Goal: Task Accomplishment & Management: Complete application form

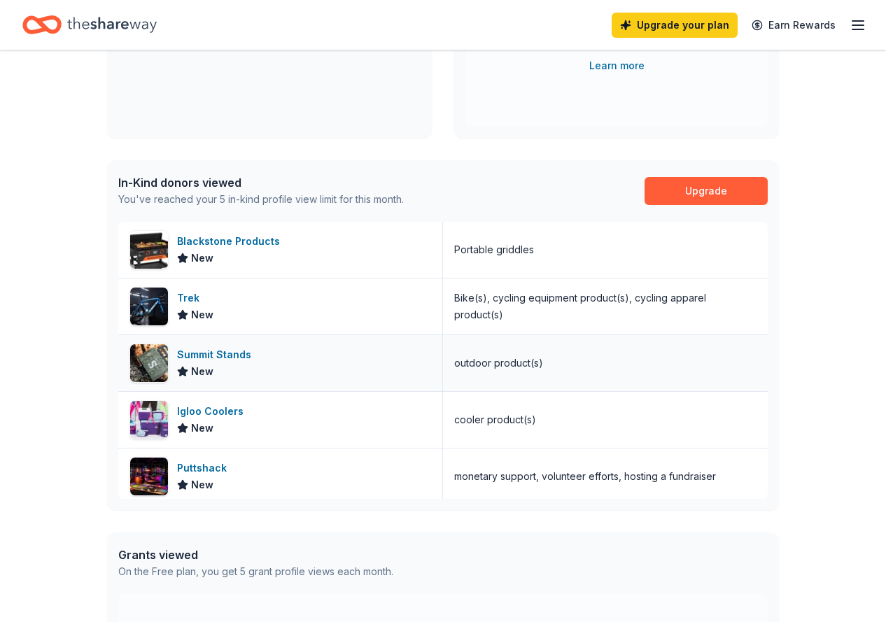
scroll to position [6, 0]
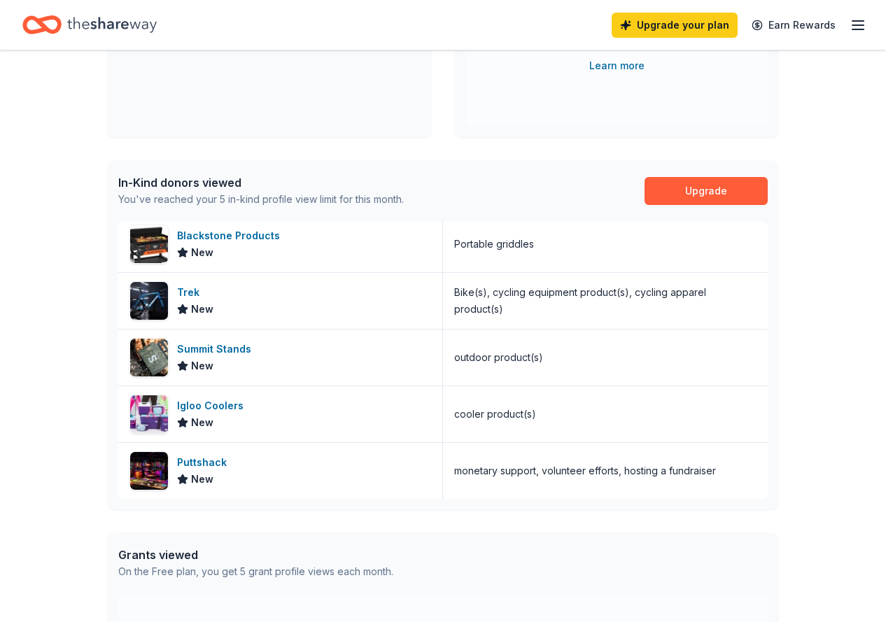
click at [126, 29] on icon "Home" at bounding box center [112, 25] width 90 height 29
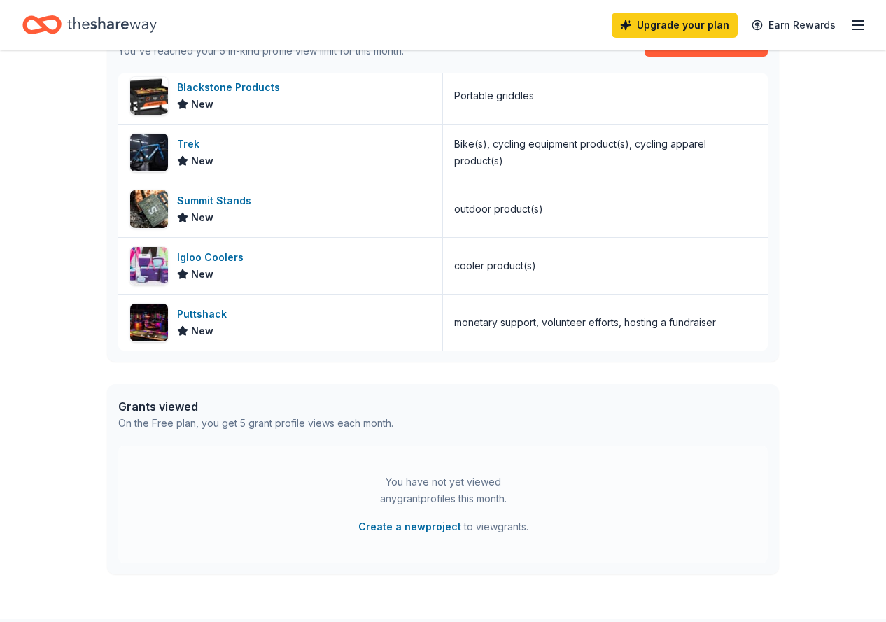
scroll to position [506, 0]
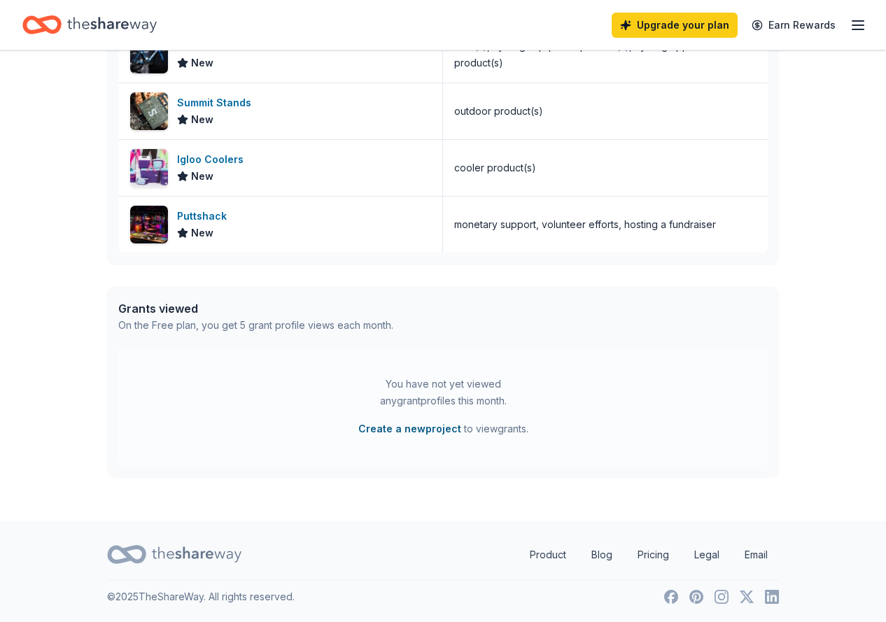
click at [401, 429] on button "Create a new project" at bounding box center [409, 429] width 103 height 17
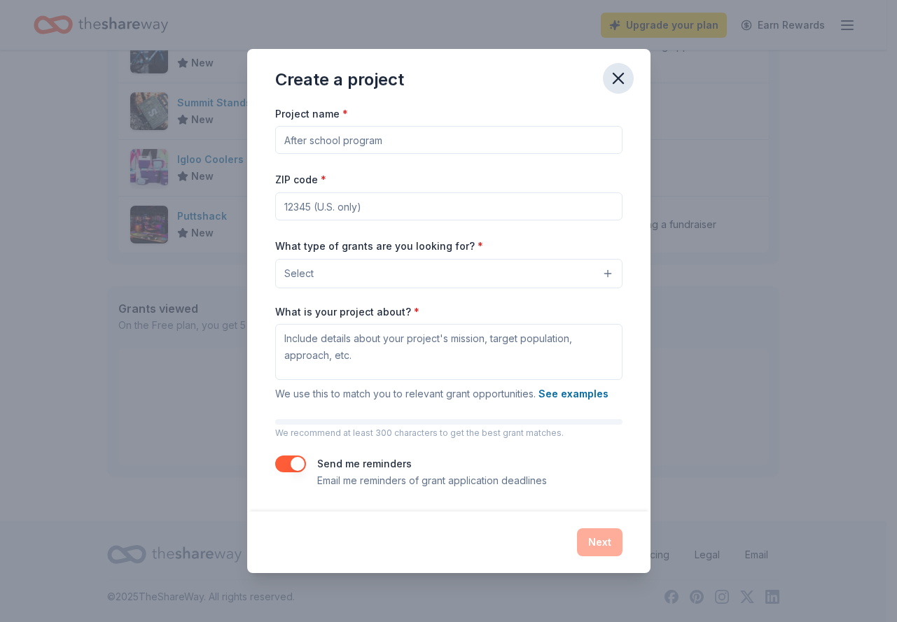
click at [622, 79] on icon "button" at bounding box center [618, 79] width 20 height 20
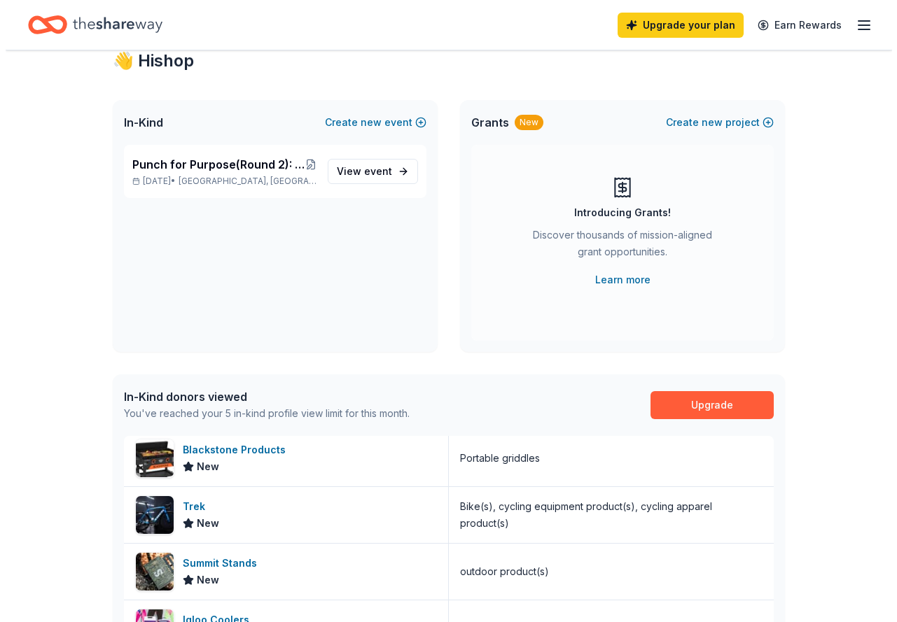
scroll to position [0, 0]
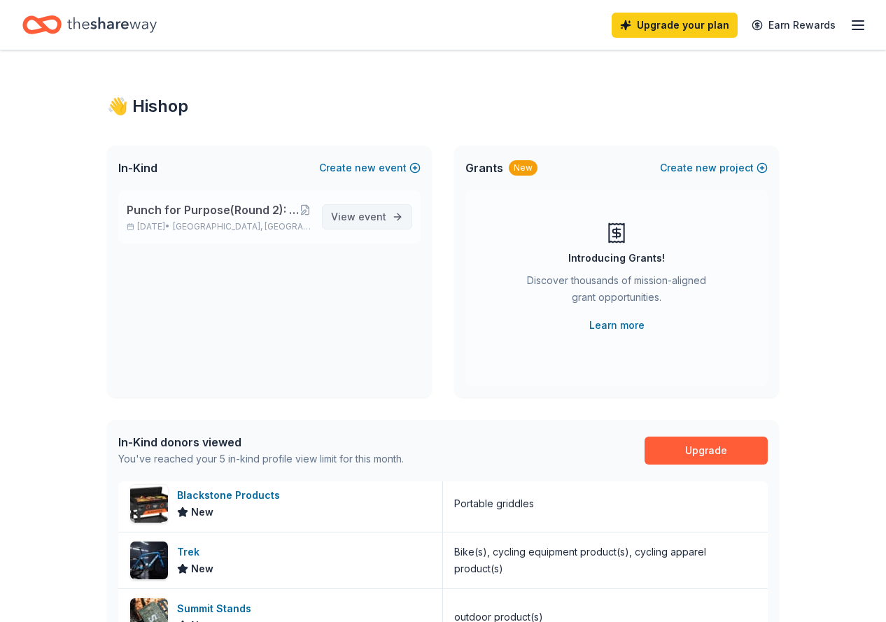
click at [363, 221] on span "event" at bounding box center [372, 217] width 28 height 12
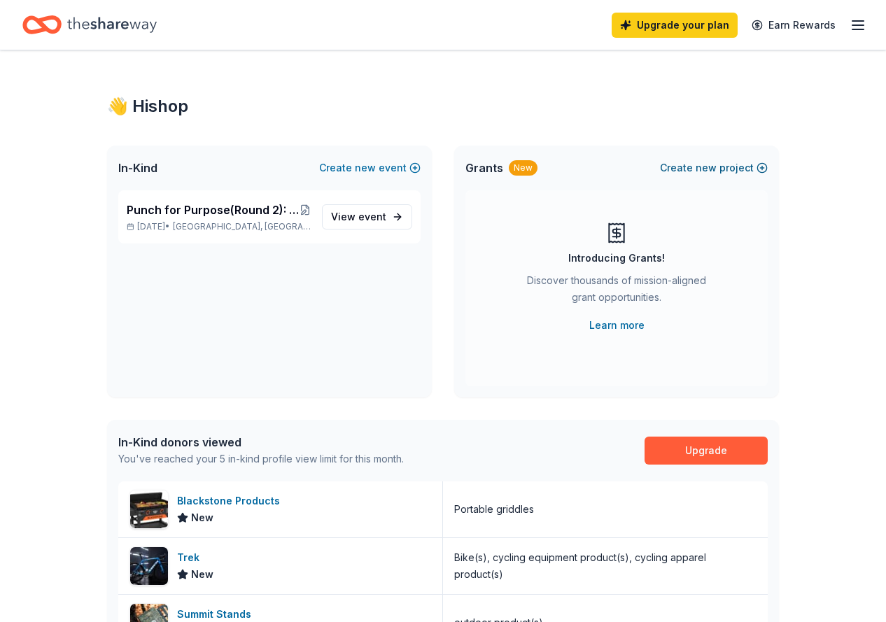
click at [721, 172] on button "Create new project" at bounding box center [714, 168] width 108 height 17
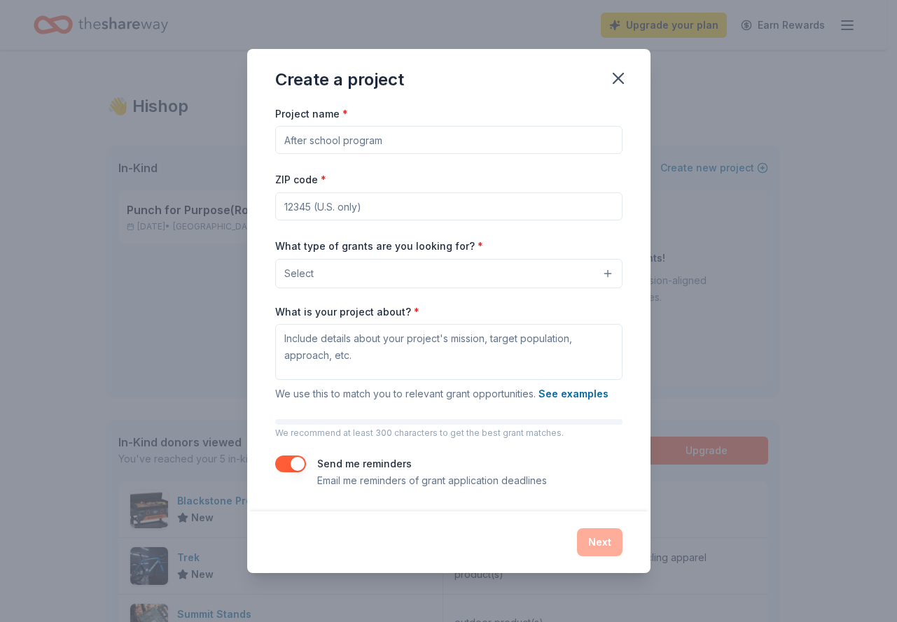
click at [415, 138] on input "Project name *" at bounding box center [448, 140] width 347 height 28
click at [626, 78] on icon "button" at bounding box center [618, 79] width 20 height 20
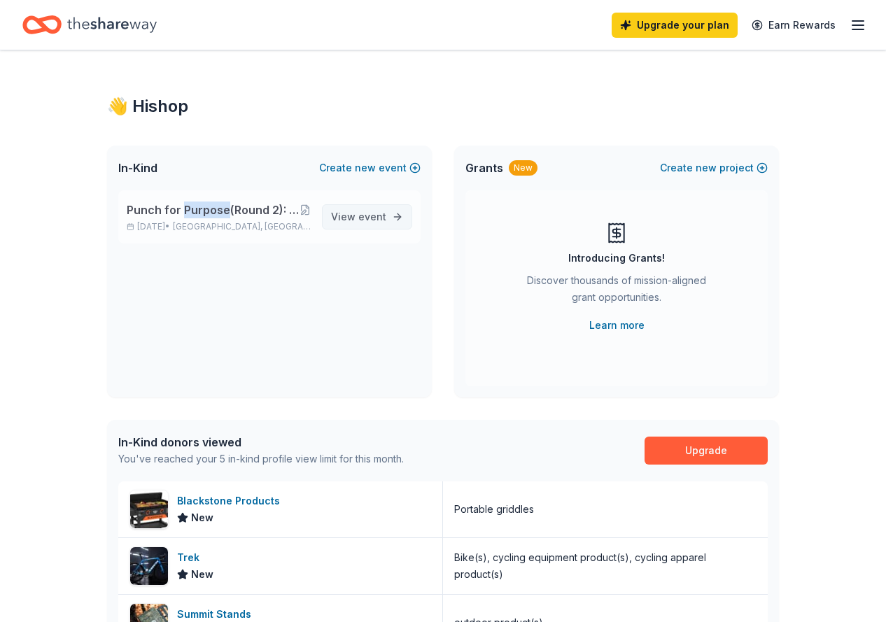
click at [379, 223] on span "View event" at bounding box center [358, 217] width 55 height 17
click at [307, 210] on button at bounding box center [305, 209] width 11 height 11
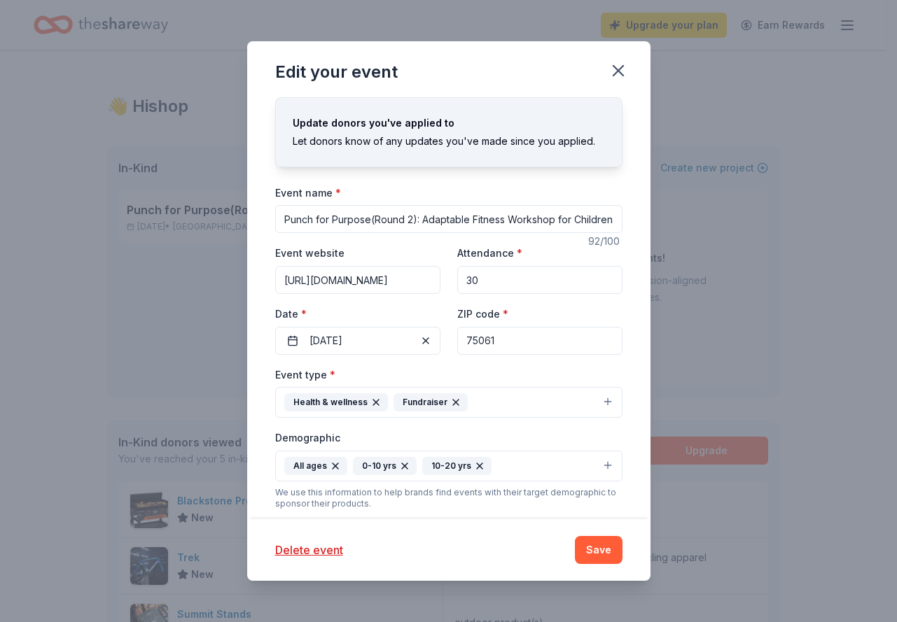
click at [309, 218] on input "Punch for Purpose(Round 2): Adaptable Fitness Workshop for Children with Mobile…" at bounding box center [448, 219] width 347 height 28
click at [619, 67] on icon "button" at bounding box center [618, 71] width 20 height 20
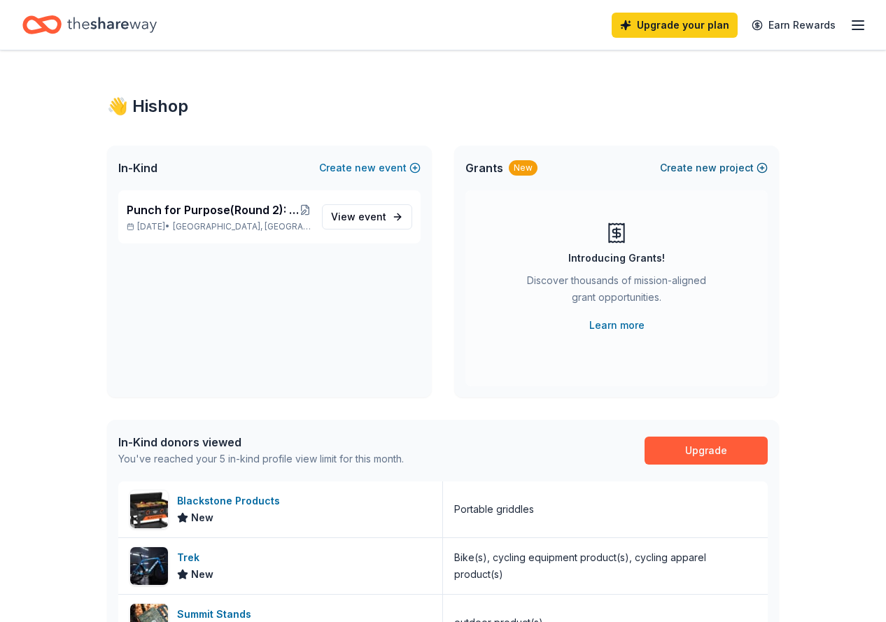
click at [717, 168] on span "new" at bounding box center [706, 168] width 21 height 17
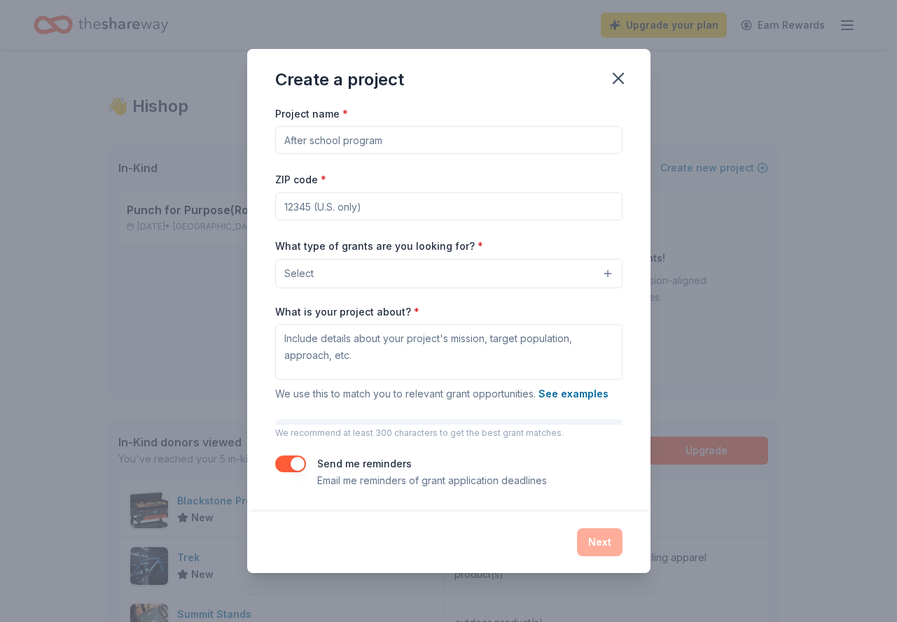
click at [324, 144] on input "Project name *" at bounding box center [448, 140] width 347 height 28
paste input "Punch for Purpose(Round 2): Adaptable Fitness Workshop for Children with Mobile…"
type input "Punch for Purpose(Round 2): Adaptable Fitness Workshop for Children with Mobile…"
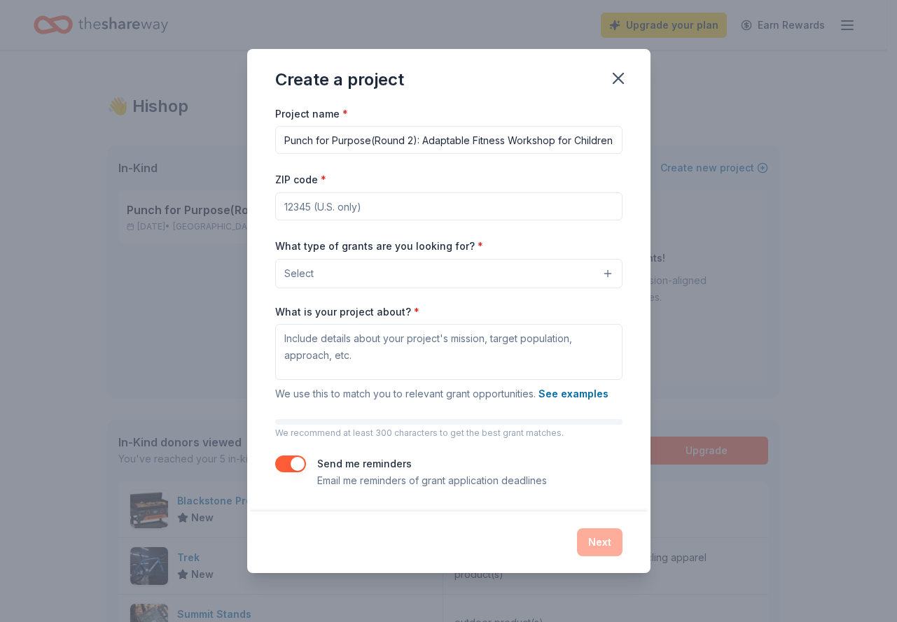
click at [372, 206] on input "ZIP code *" at bounding box center [448, 207] width 347 height 28
click at [391, 278] on button "Select" at bounding box center [448, 273] width 347 height 29
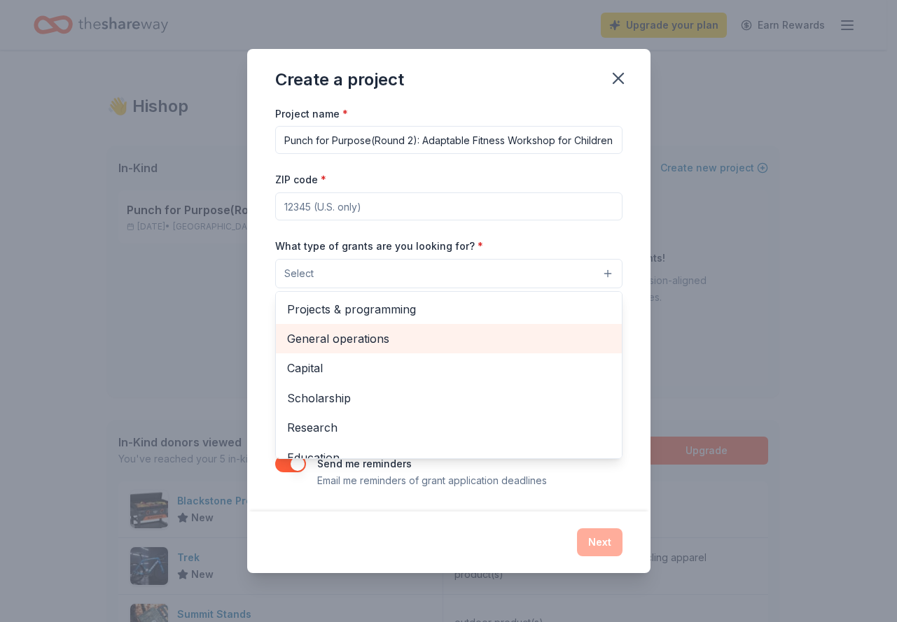
click at [371, 339] on span "General operations" at bounding box center [448, 339] width 323 height 18
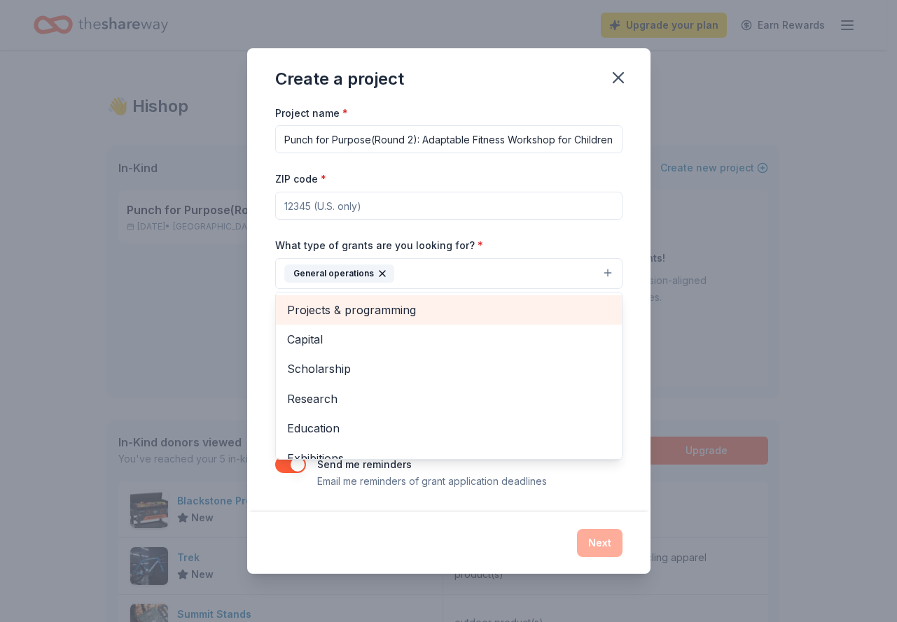
click at [425, 313] on span "Projects & programming" at bounding box center [448, 310] width 323 height 18
click at [356, 310] on span "Capital" at bounding box center [448, 310] width 323 height 18
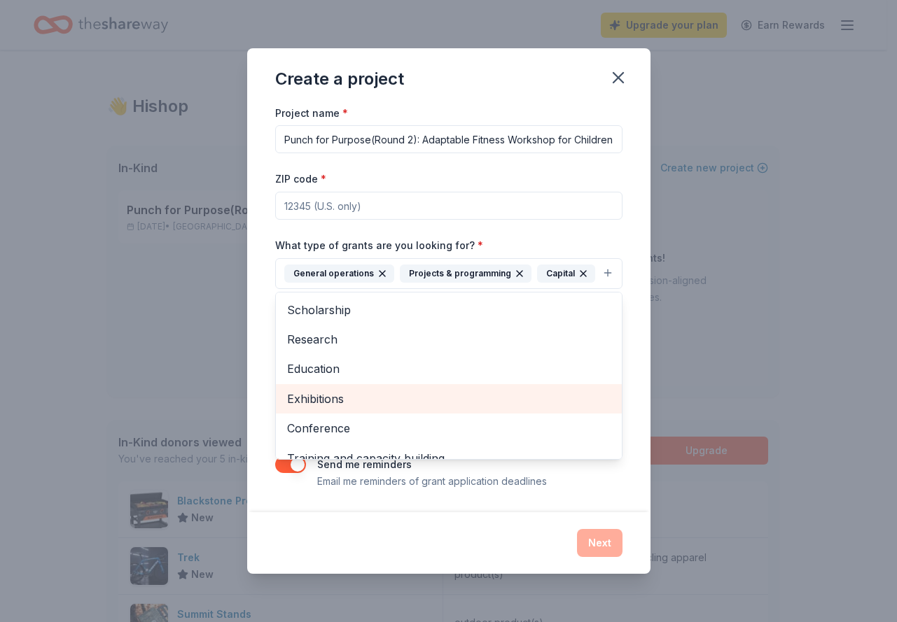
click at [381, 403] on span "Exhibitions" at bounding box center [448, 399] width 323 height 18
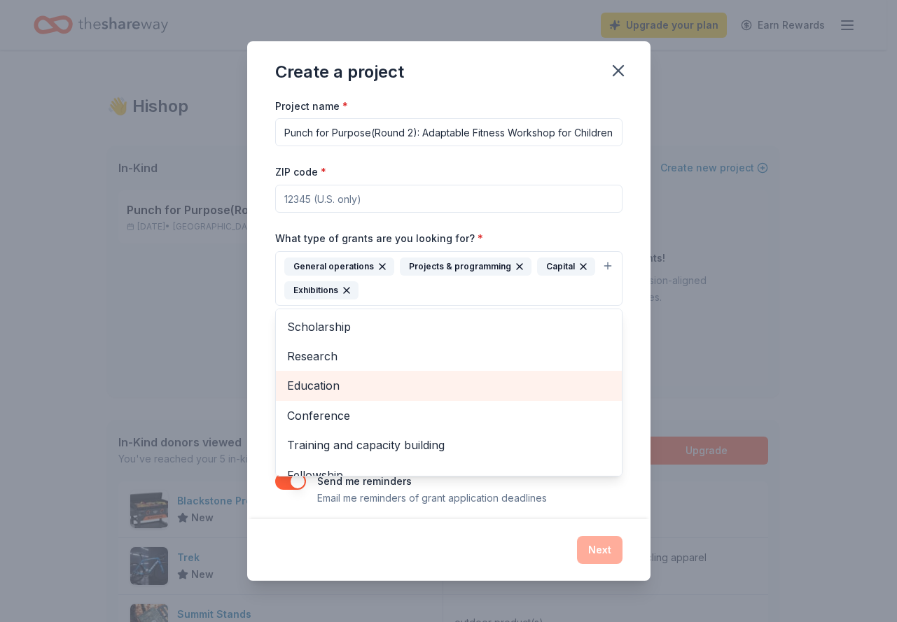
click at [360, 389] on span "Education" at bounding box center [448, 386] width 323 height 18
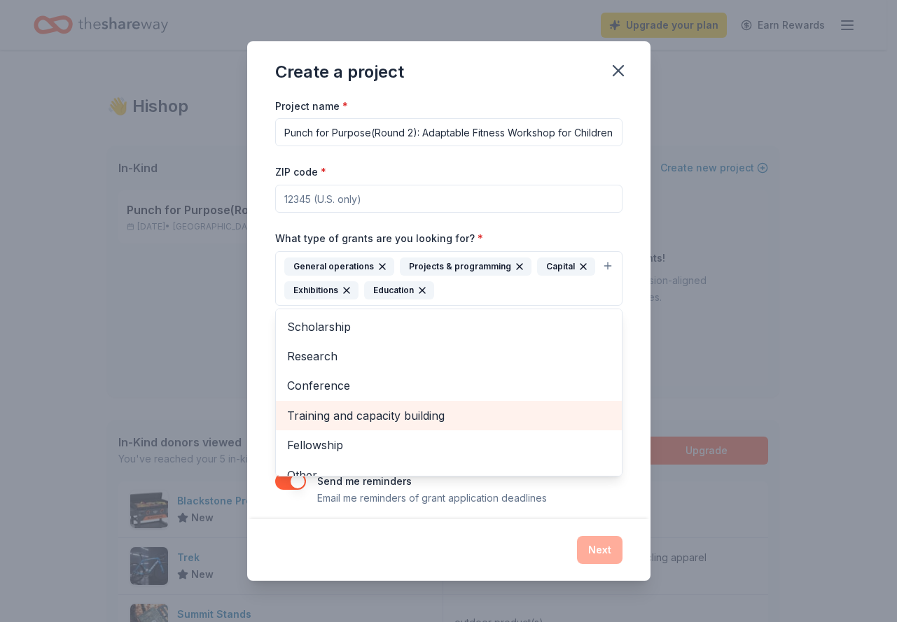
click at [404, 415] on span "Training and capacity building" at bounding box center [448, 416] width 323 height 18
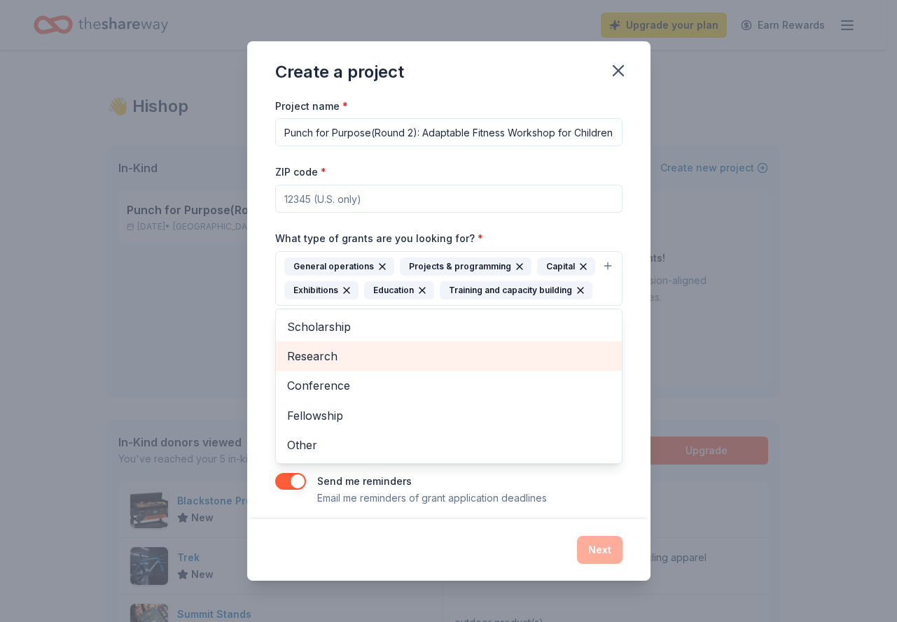
click at [359, 365] on span "Research" at bounding box center [448, 356] width 323 height 18
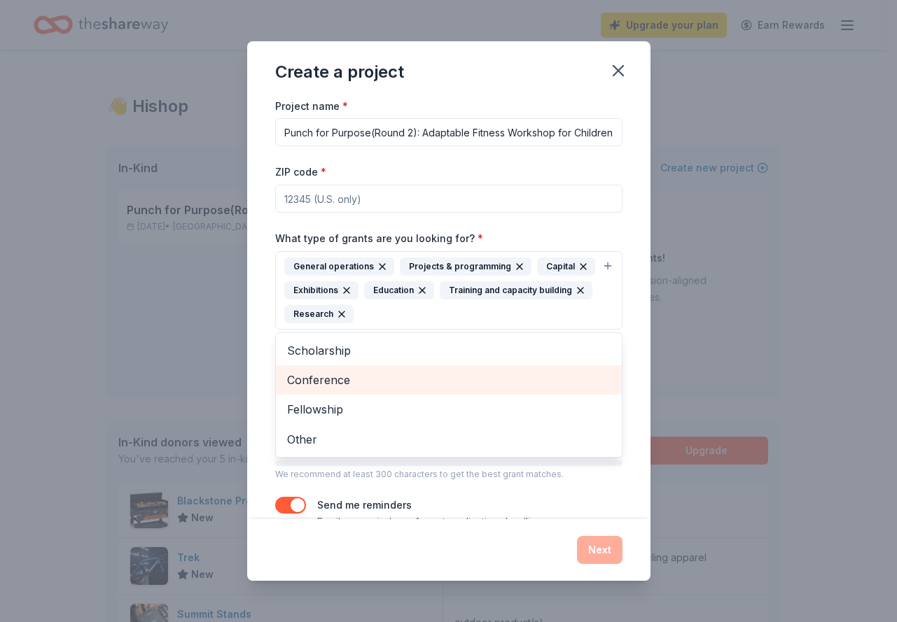
click at [361, 380] on span "Conference" at bounding box center [448, 380] width 323 height 18
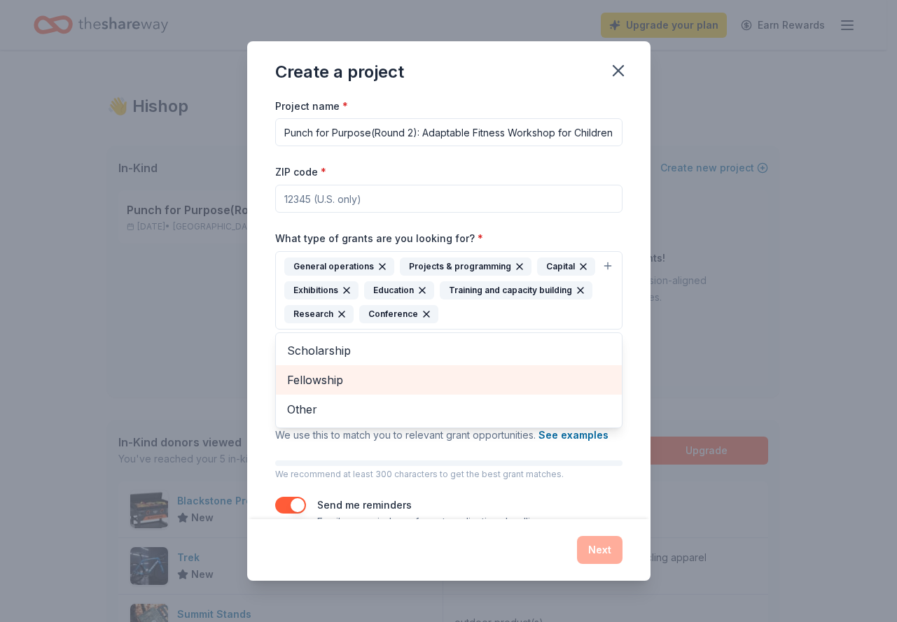
click at [345, 389] on span "Fellowship" at bounding box center [448, 380] width 323 height 18
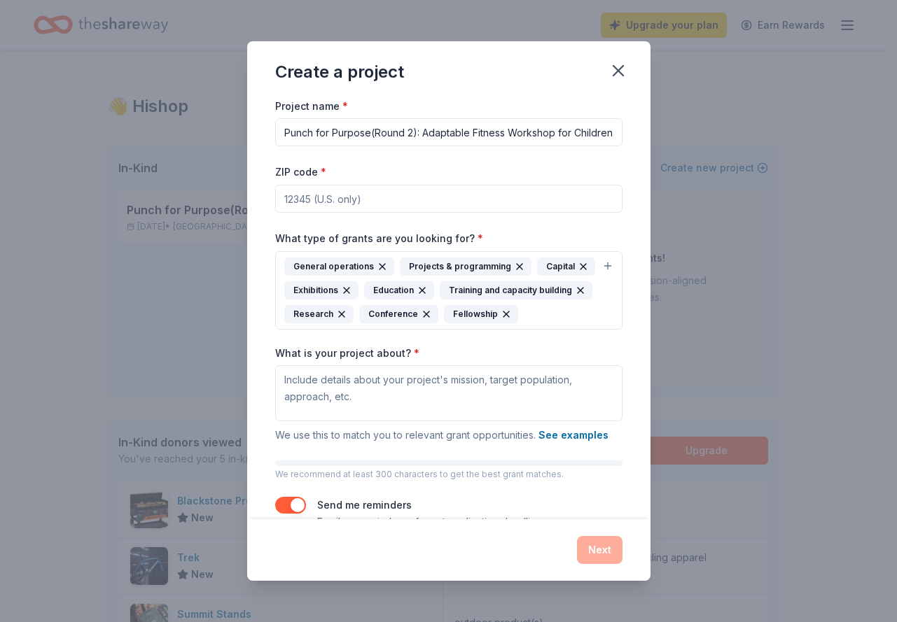
click at [421, 320] on icon "button" at bounding box center [426, 314] width 11 height 11
click at [398, 323] on div "General operations Projects & programming Capital Exhibitions Education Trainin…" at bounding box center [440, 291] width 312 height 66
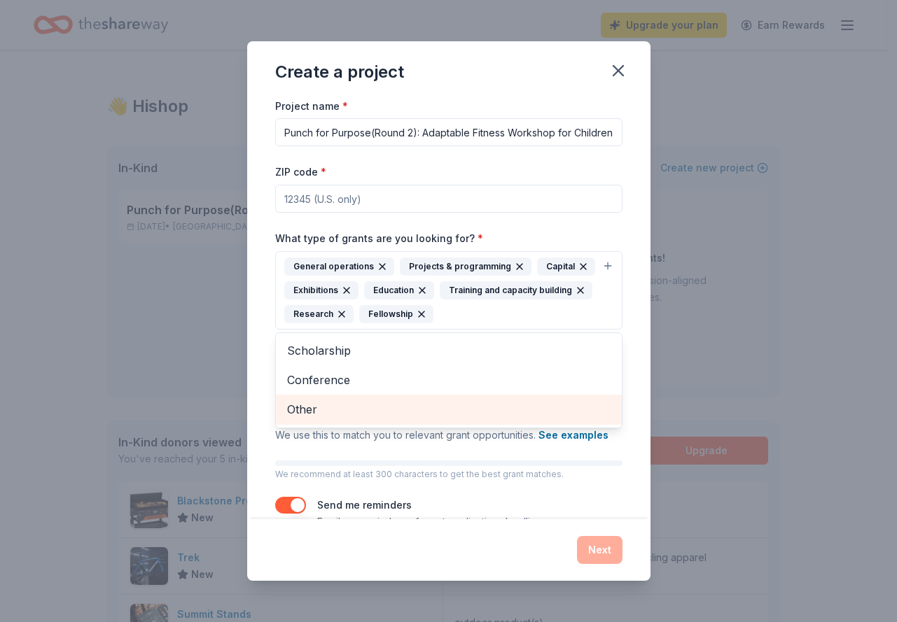
click at [336, 419] on span "Other" at bounding box center [448, 409] width 323 height 18
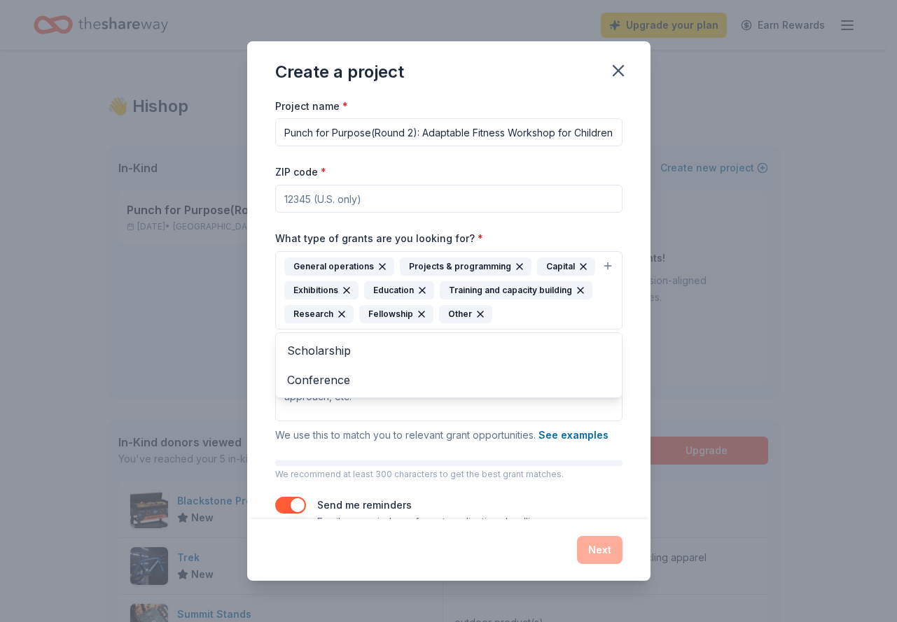
click at [612, 358] on div "Project name * Punch for Purpose(Round 2): Adaptable Fitness Workshop for Child…" at bounding box center [448, 308] width 403 height 422
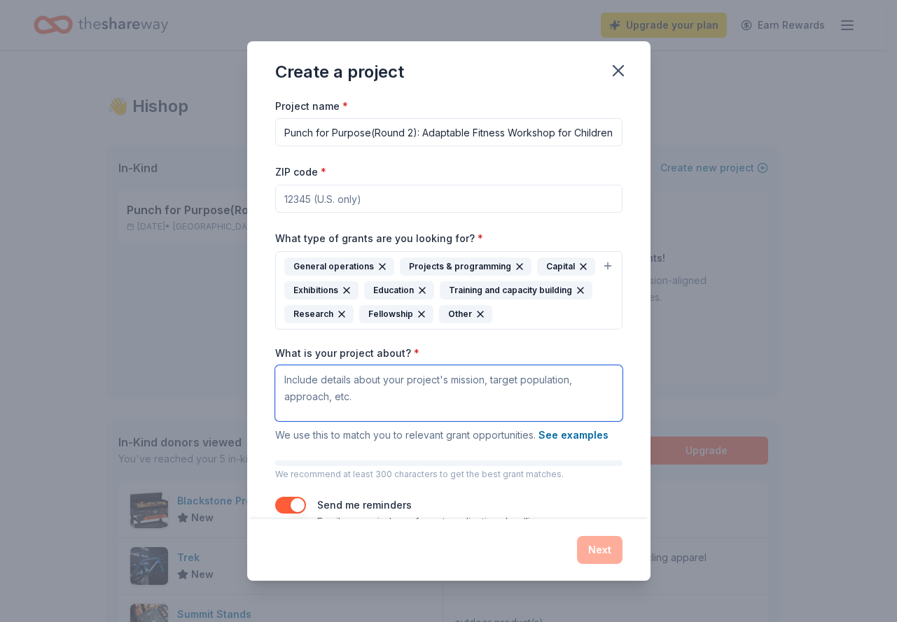
click at [421, 407] on textarea "What is your project about? *" at bounding box center [448, 393] width 347 height 56
paste textarea "Punch for Purpose is a free adaptive boxing and fitness program that gives chil…"
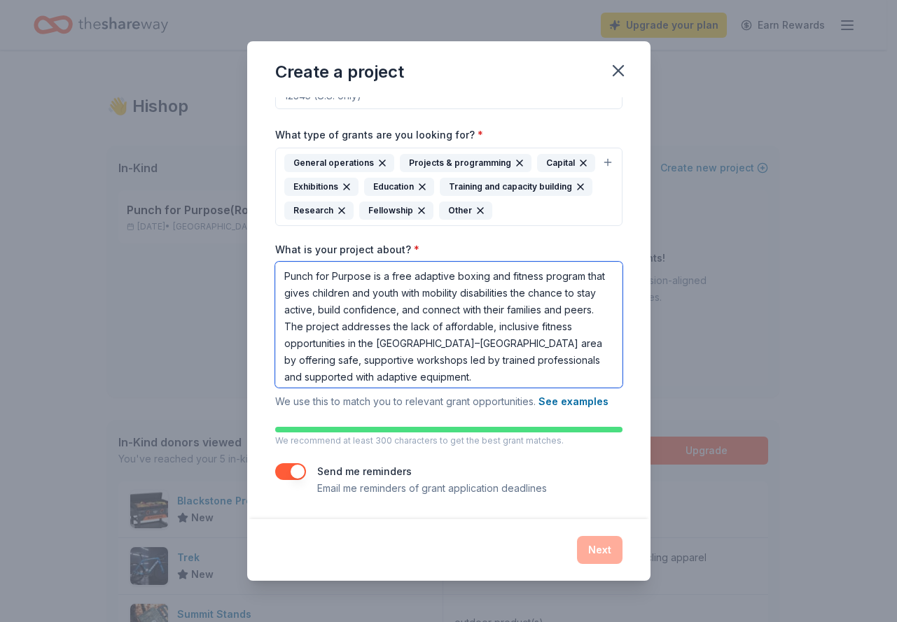
scroll to position [127, 0]
click at [494, 353] on textarea "Punch for Purpose is a free adaptive boxing and fitness program that gives chil…" at bounding box center [448, 325] width 347 height 126
type textarea "Punch for Purpose is a free adaptive boxing and fitness program that gives chil…"
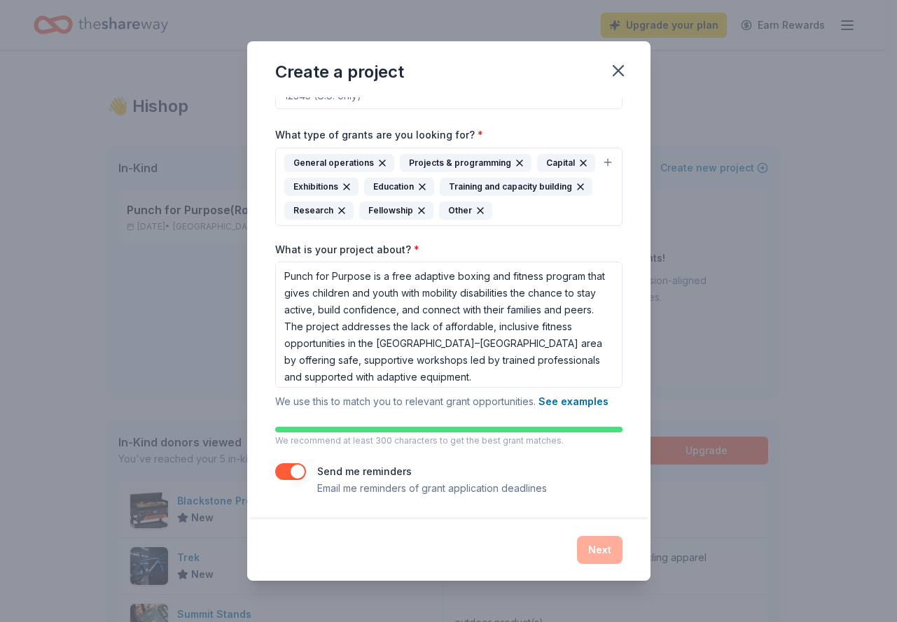
click at [458, 414] on div "Project name * Punch for Purpose(Round 2): Adaptable Fitness Workshop for Child…" at bounding box center [448, 245] width 347 height 503
click at [435, 431] on div at bounding box center [448, 430] width 347 height 6
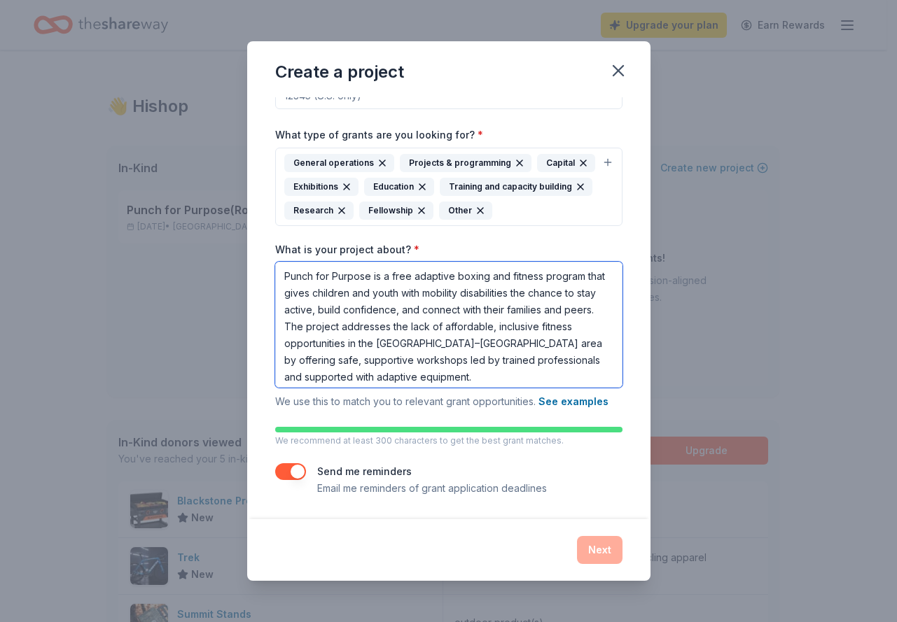
click at [481, 373] on textarea "Punch for Purpose is a free adaptive boxing and fitness program that gives chil…" at bounding box center [448, 325] width 347 height 126
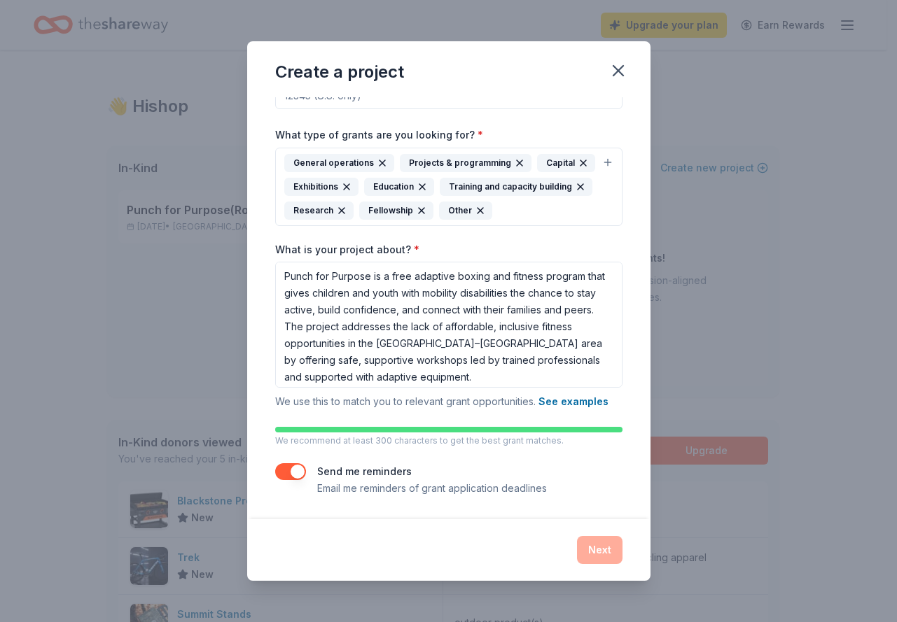
click at [295, 474] on button "button" at bounding box center [290, 471] width 31 height 17
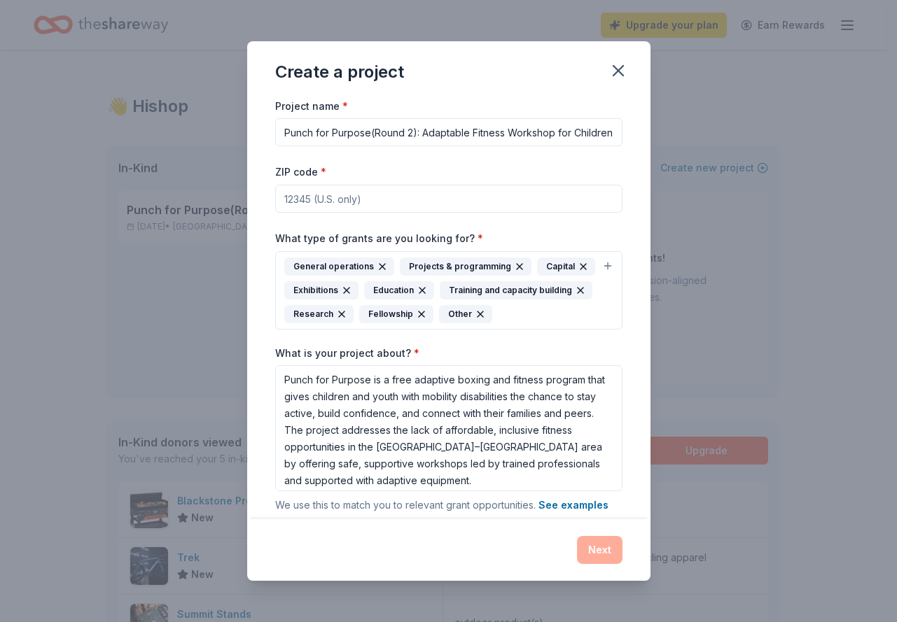
click at [387, 199] on input "ZIP code *" at bounding box center [448, 199] width 347 height 28
click at [345, 200] on input "ZIP code *" at bounding box center [448, 199] width 347 height 28
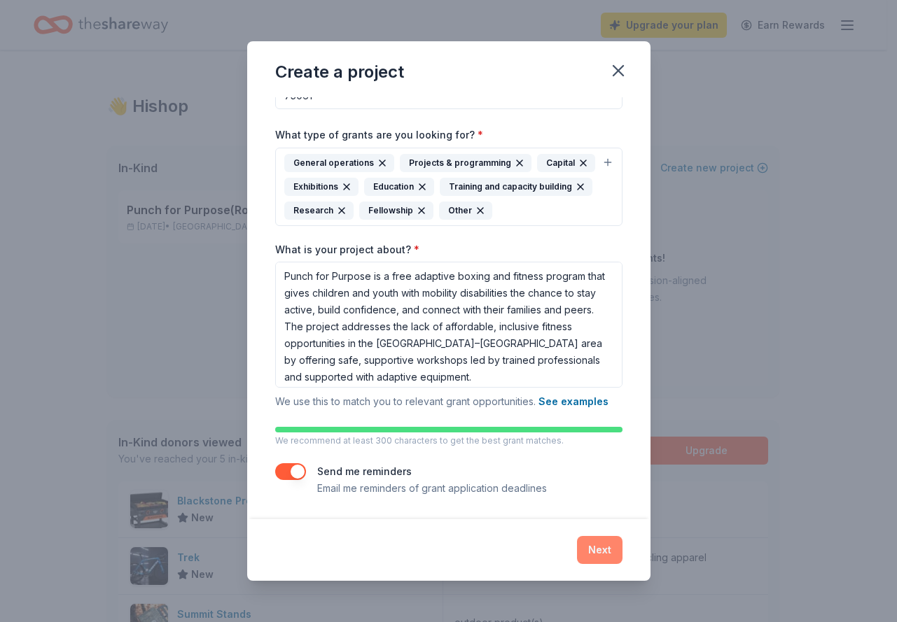
type input "75061"
click at [604, 543] on button "Next" at bounding box center [600, 550] width 46 height 28
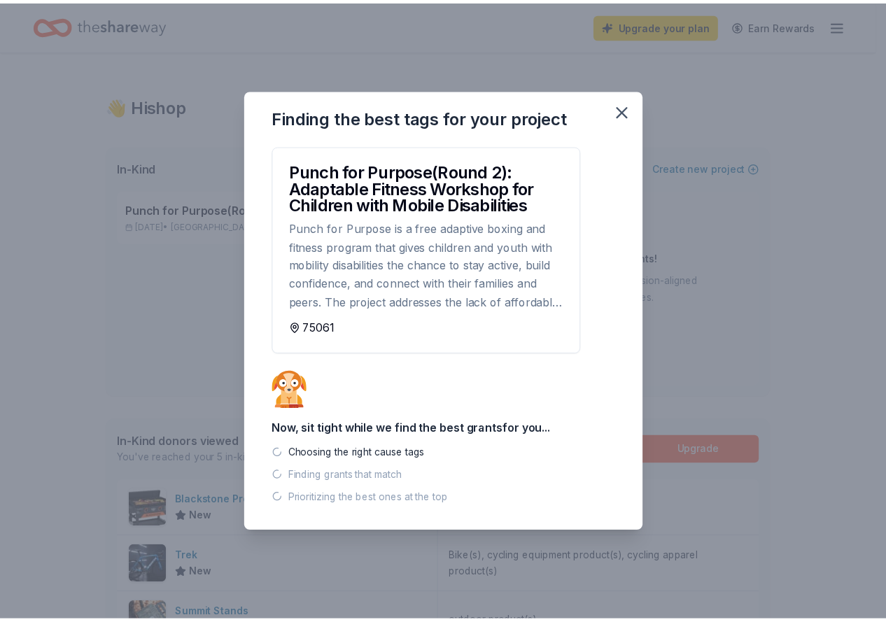
scroll to position [0, 0]
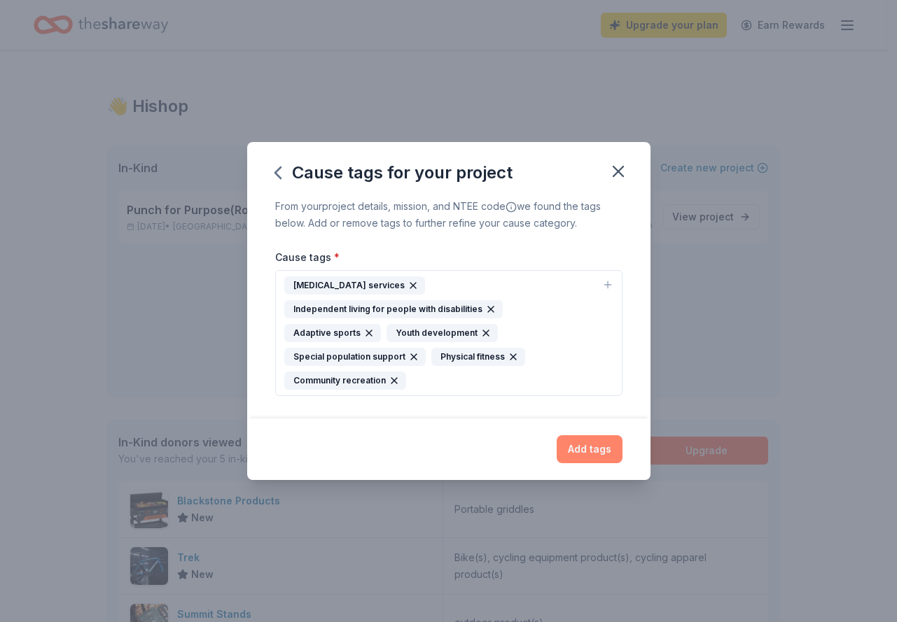
click at [587, 445] on button "Add tags" at bounding box center [590, 449] width 66 height 28
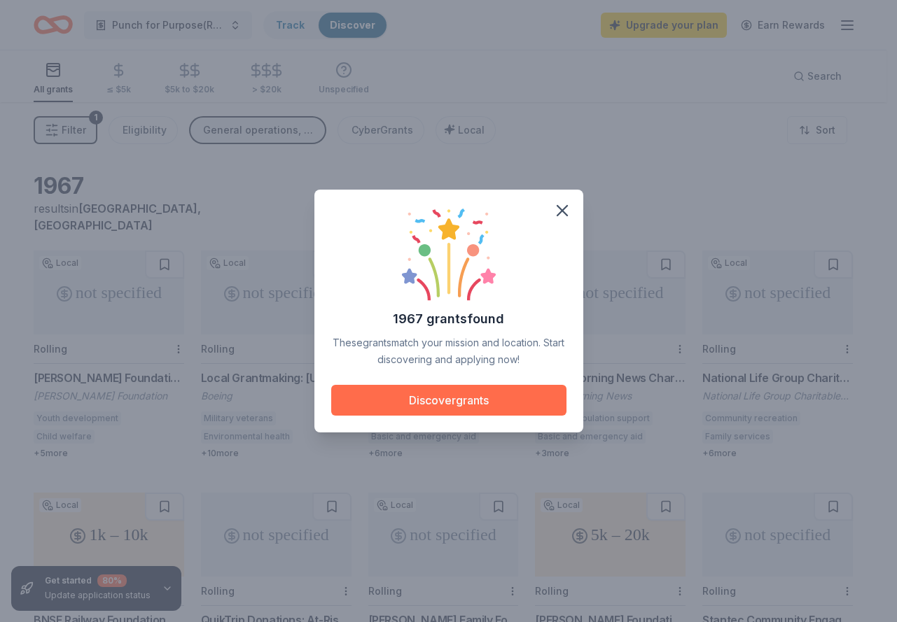
click at [479, 400] on button "Discover grants" at bounding box center [448, 400] width 235 height 31
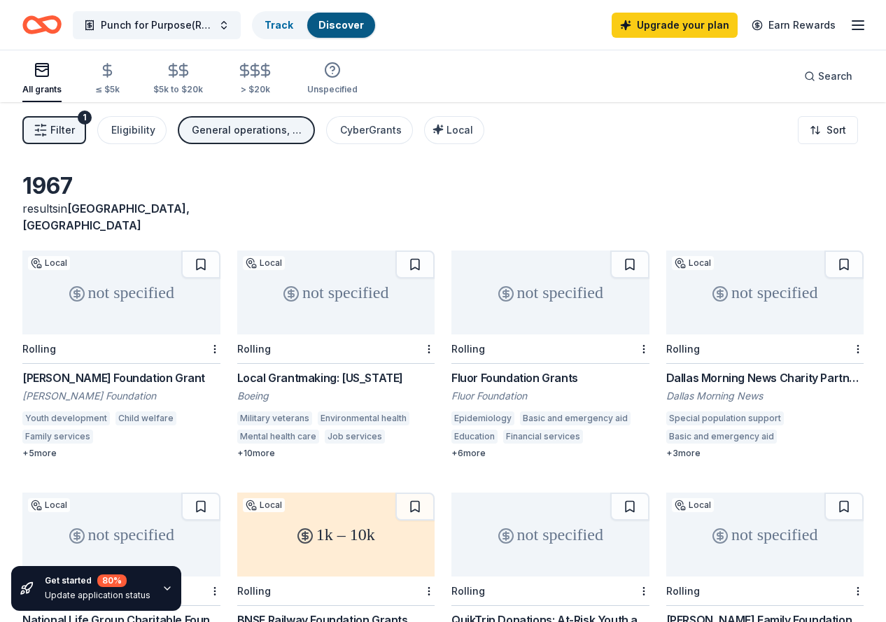
click at [64, 136] on span "Filter" at bounding box center [62, 130] width 25 height 17
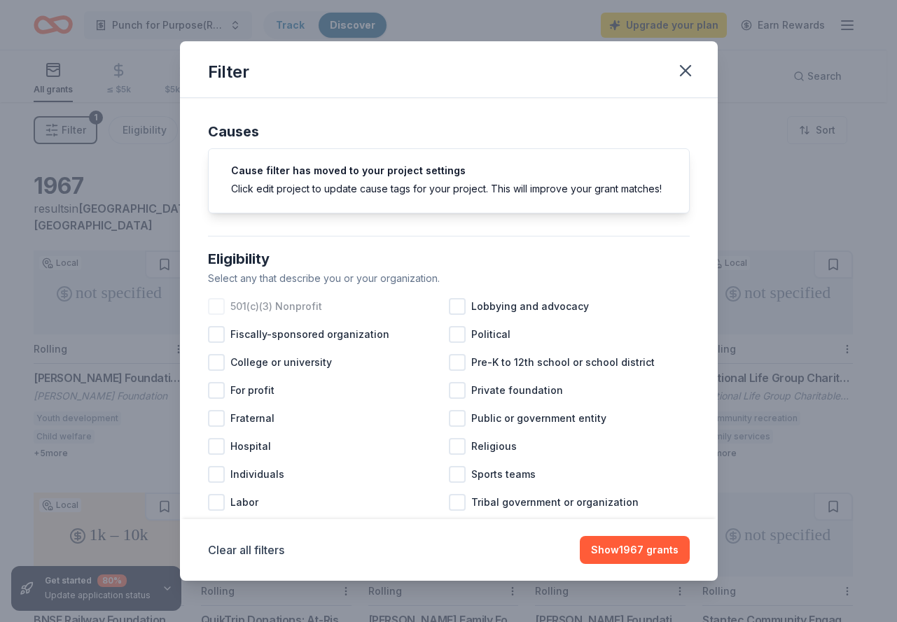
click at [216, 315] on div at bounding box center [216, 306] width 17 height 17
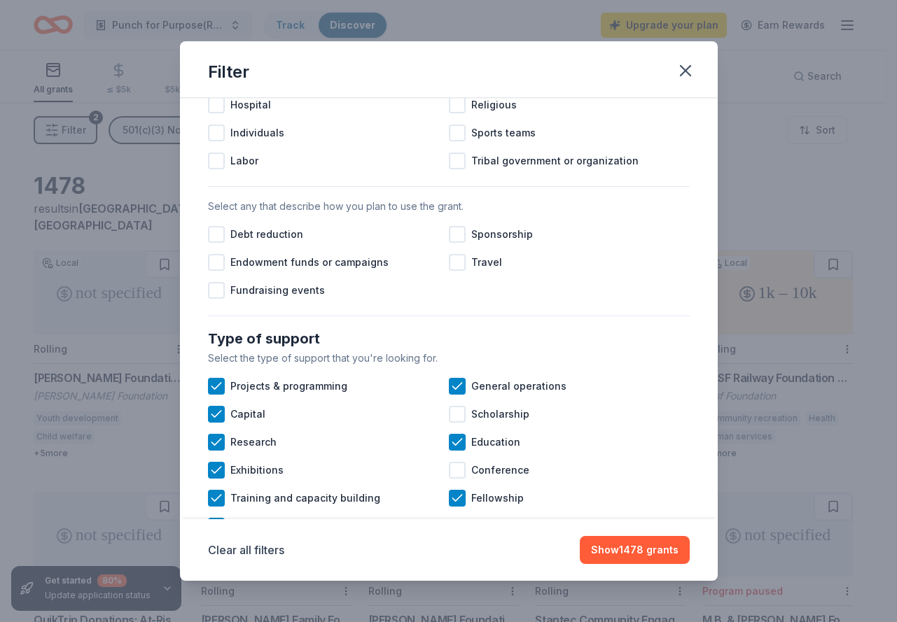
scroll to position [322, 0]
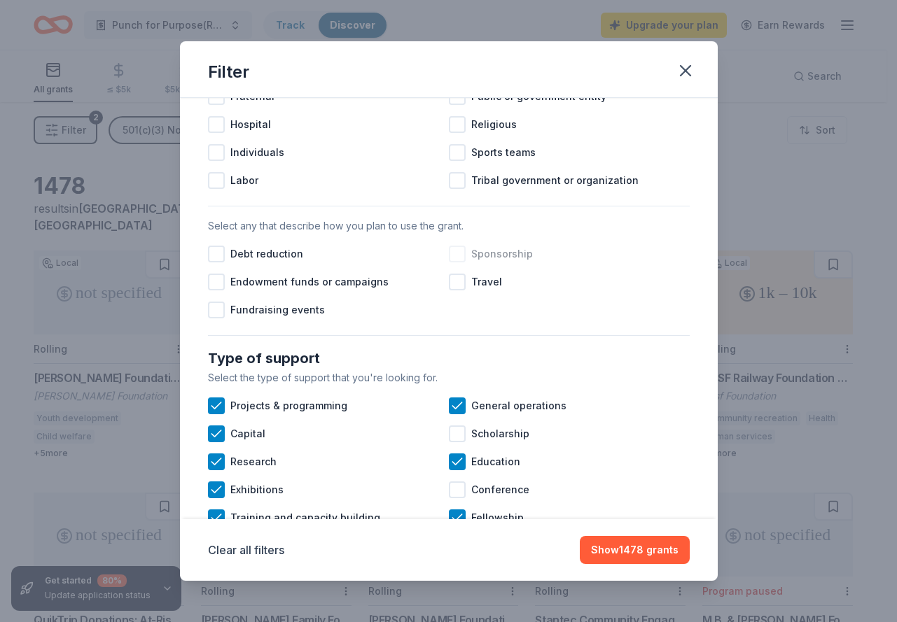
click at [452, 263] on div at bounding box center [457, 254] width 17 height 17
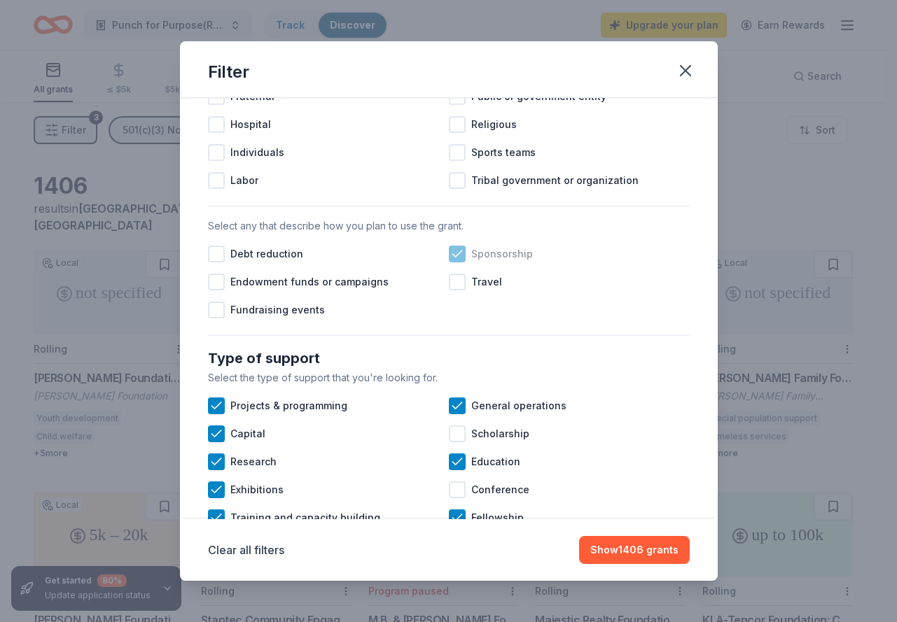
click at [453, 261] on icon at bounding box center [457, 254] width 14 height 14
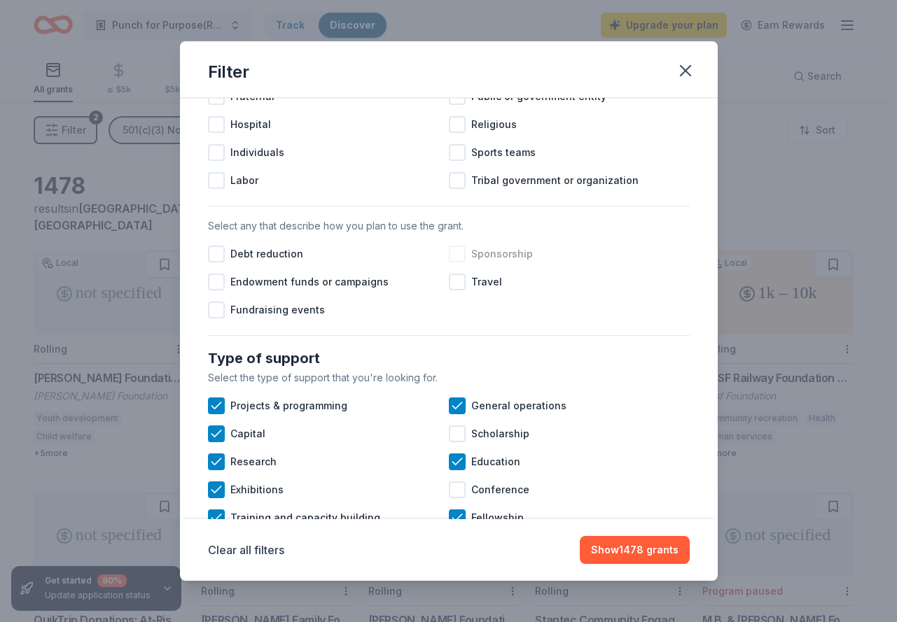
click at [449, 263] on div at bounding box center [457, 254] width 17 height 17
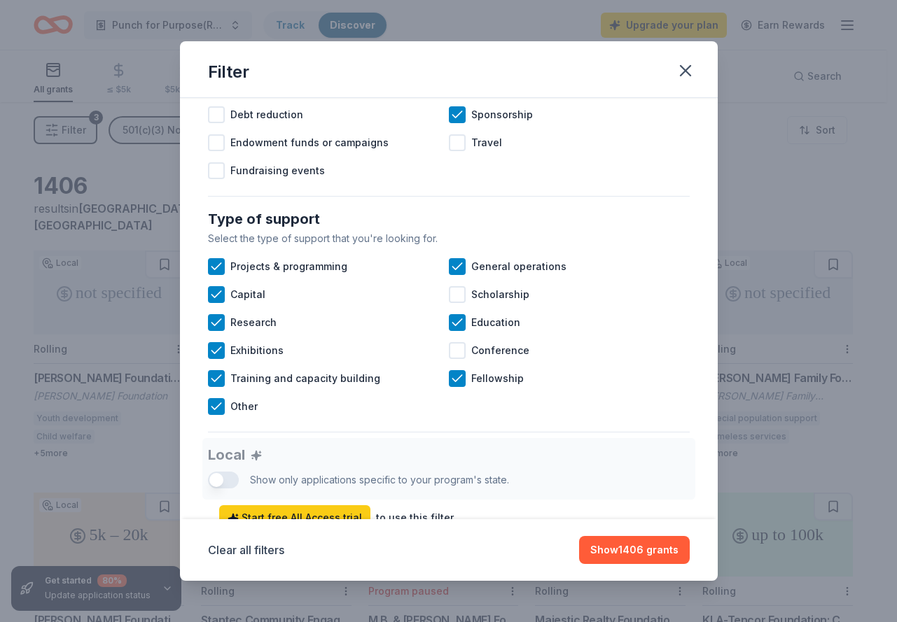
scroll to position [663, 0]
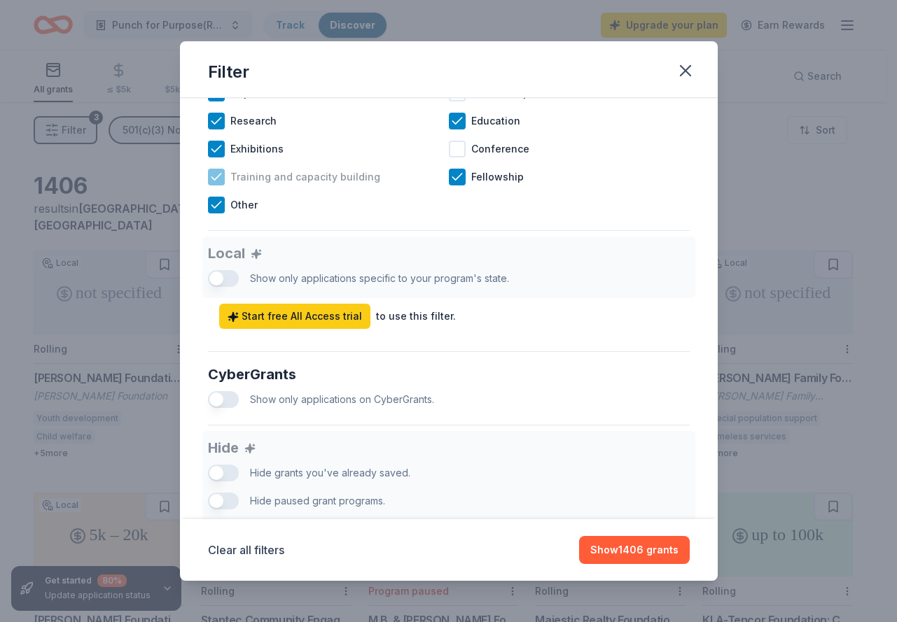
click at [216, 184] on icon at bounding box center [216, 177] width 14 height 14
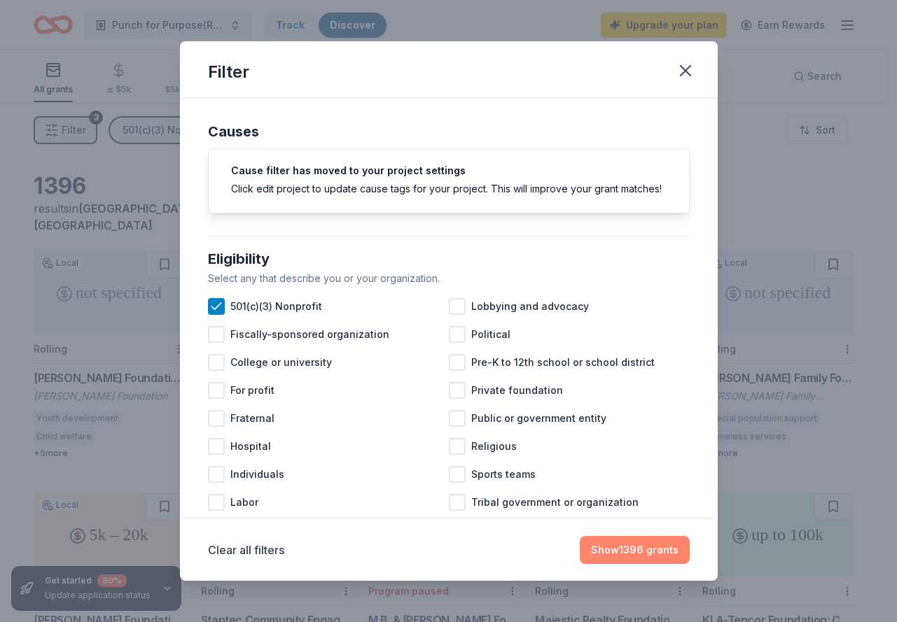
click at [623, 558] on button "Show 1396 grants" at bounding box center [635, 550] width 110 height 28
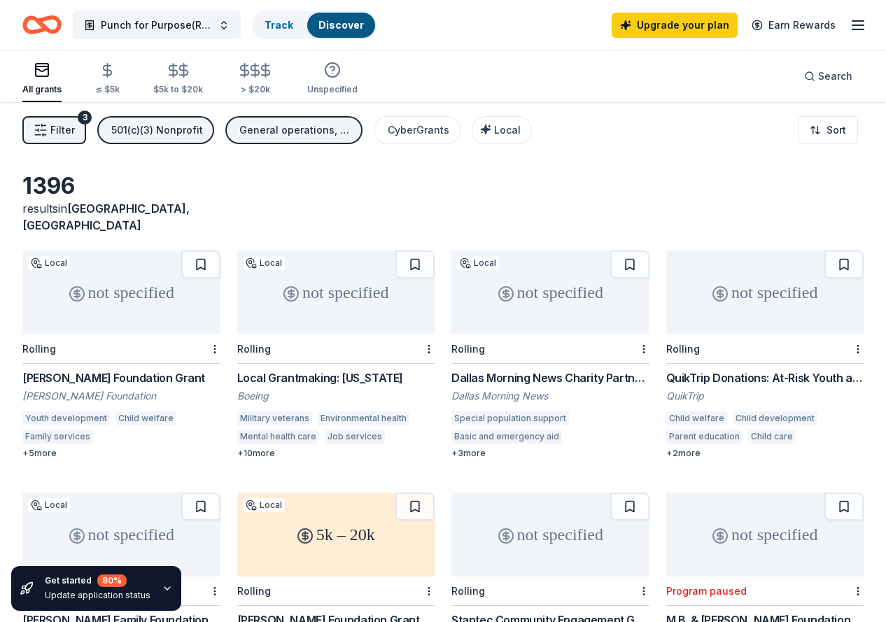
scroll to position [18, 0]
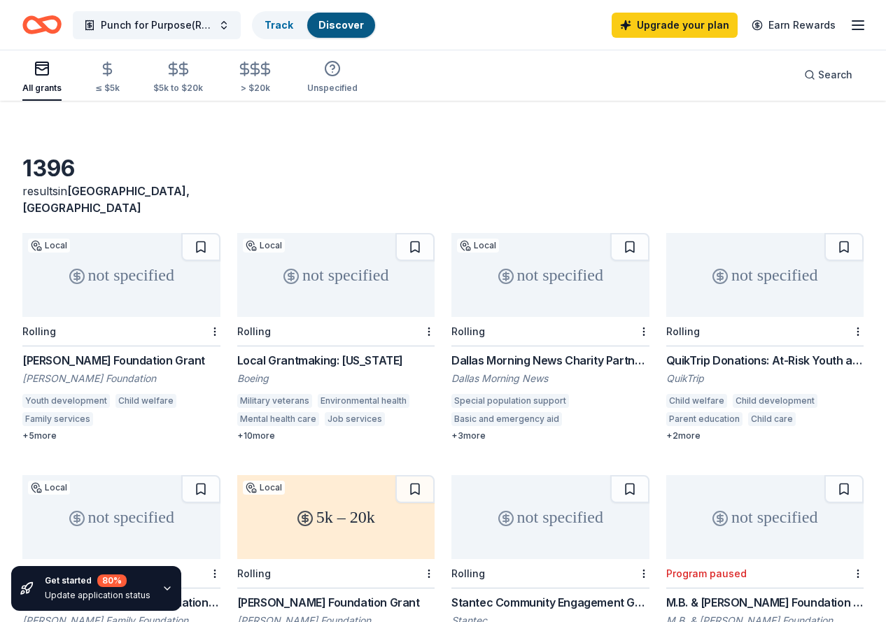
click at [667, 276] on div "not specified" at bounding box center [766, 275] width 198 height 84
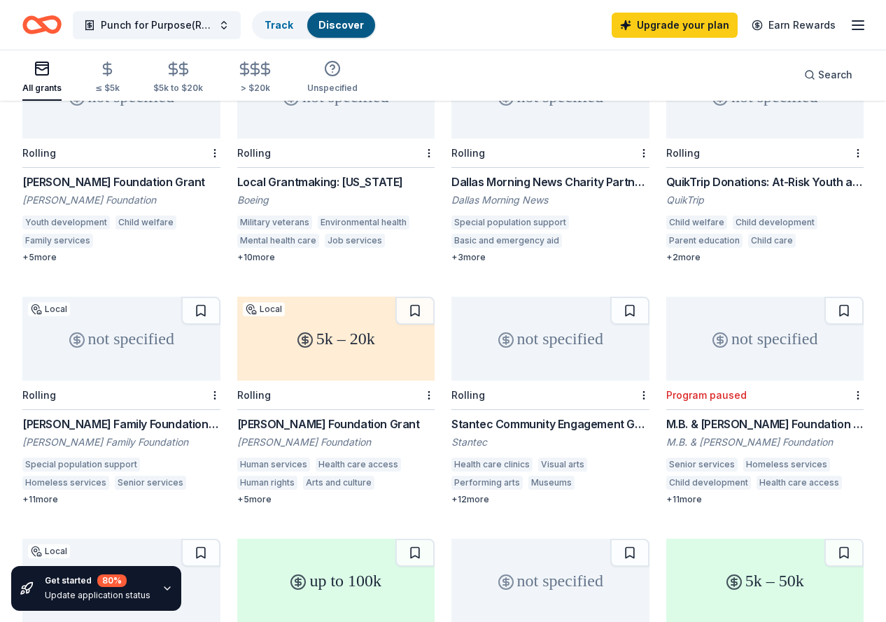
scroll to position [223, 0]
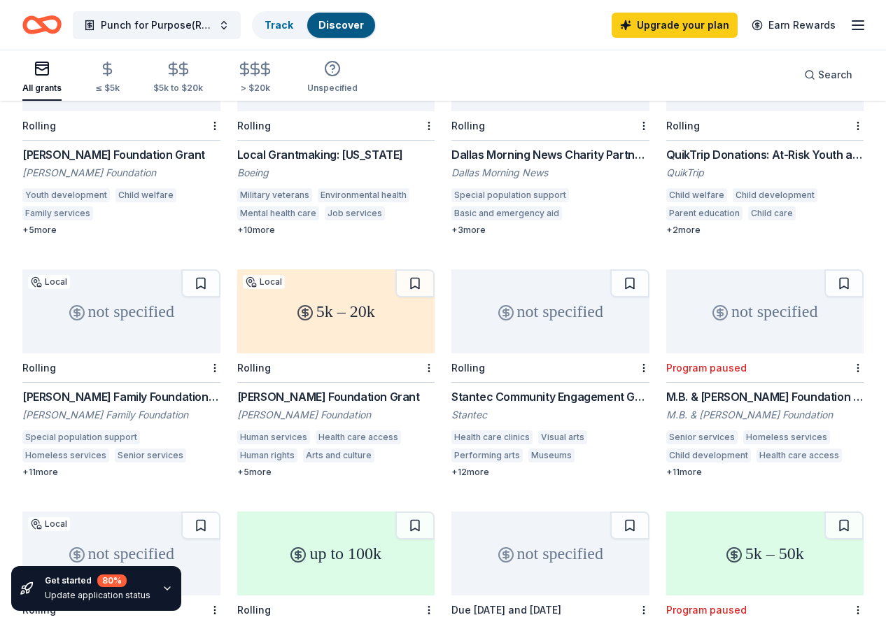
click at [237, 467] on div "+ 5 more" at bounding box center [336, 472] width 198 height 11
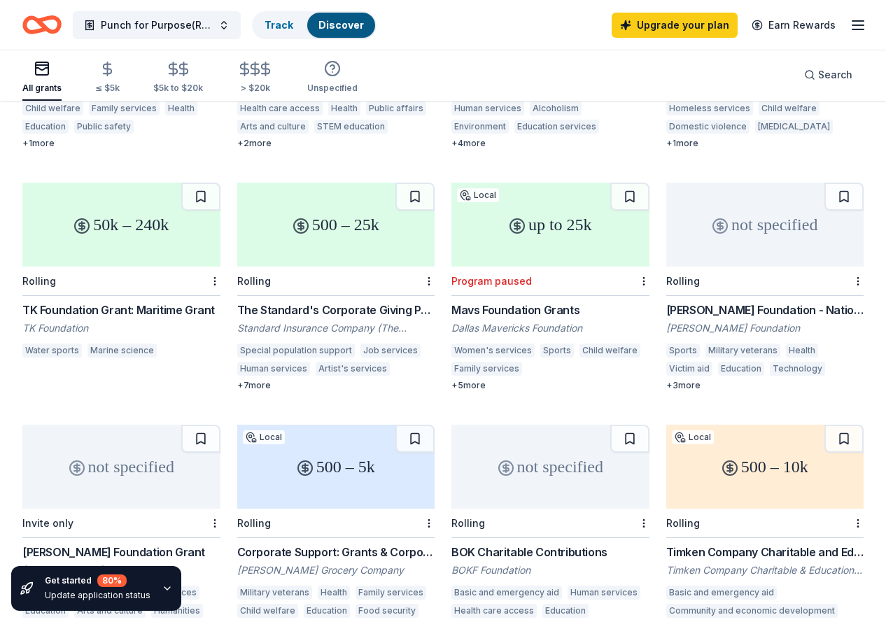
scroll to position [723, 0]
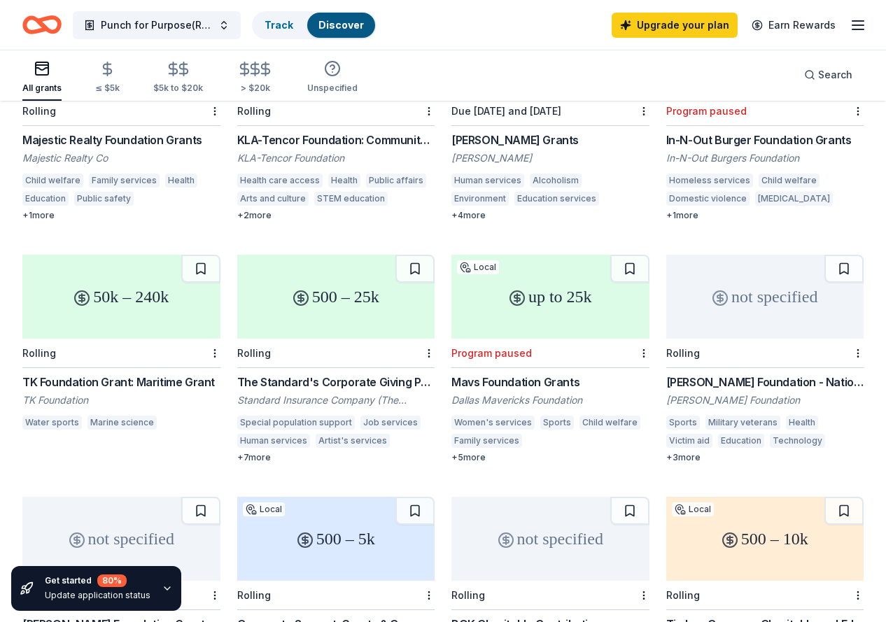
click at [221, 497] on div "not specified" at bounding box center [121, 539] width 198 height 84
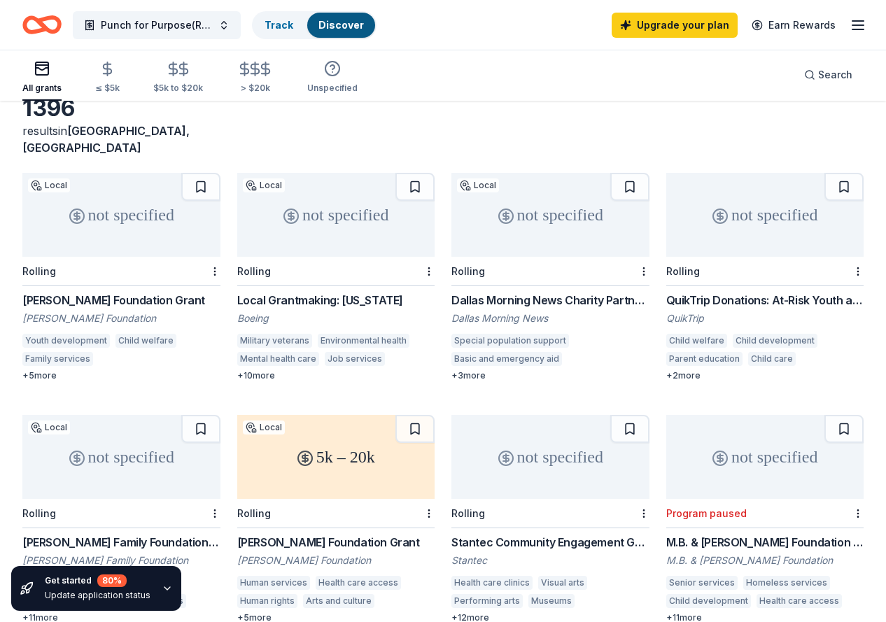
scroll to position [87, 0]
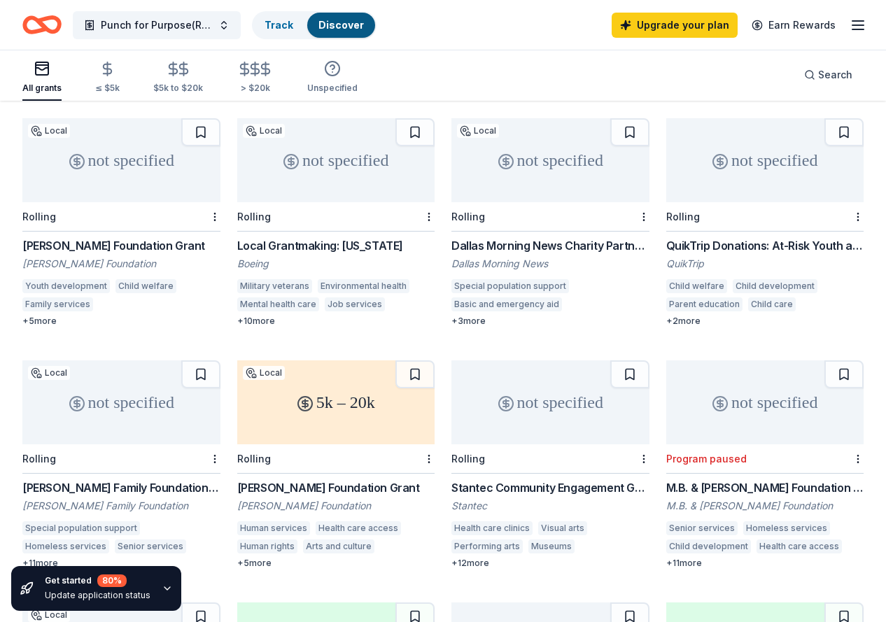
scroll to position [229, 0]
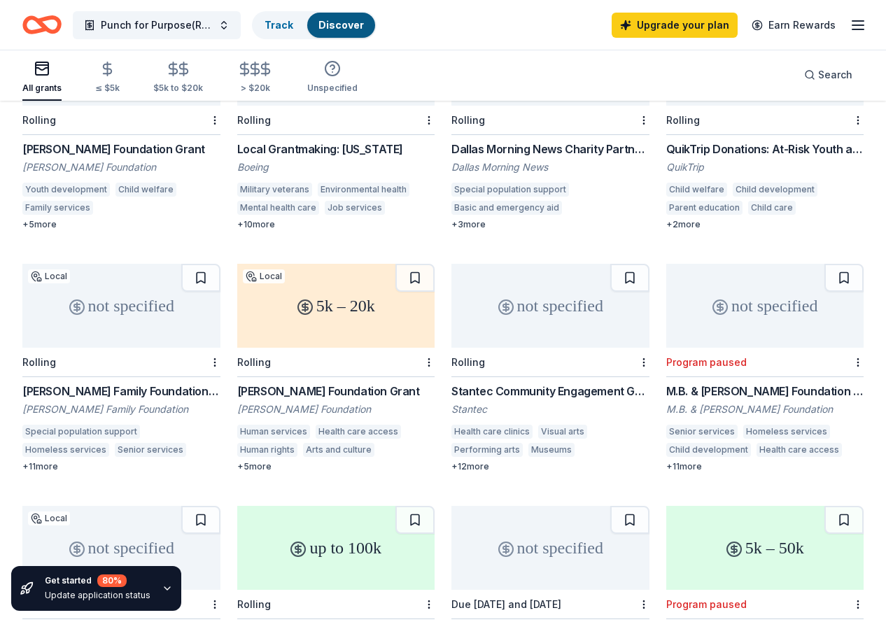
click at [221, 506] on div "not specified" at bounding box center [121, 548] width 198 height 84
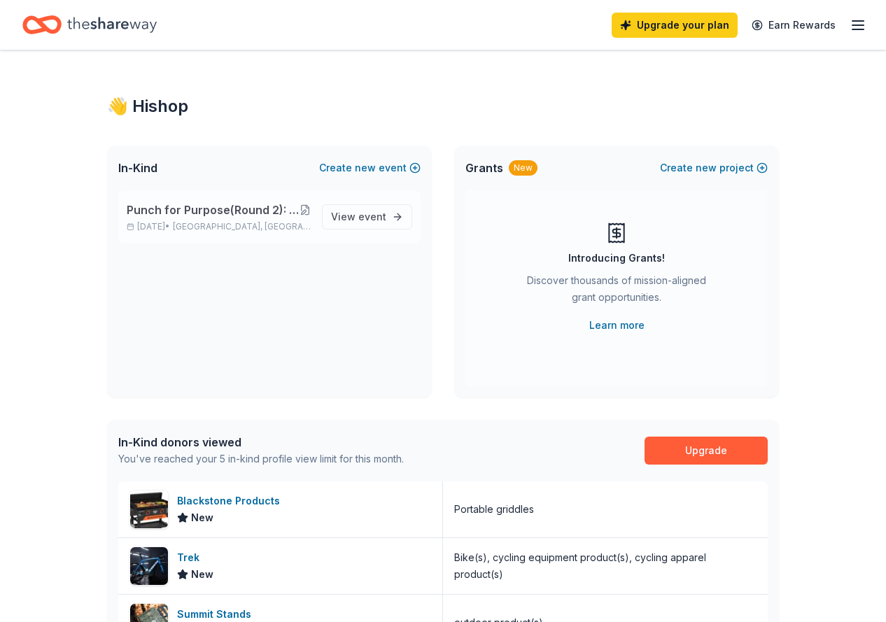
click at [311, 210] on button at bounding box center [305, 209] width 11 height 11
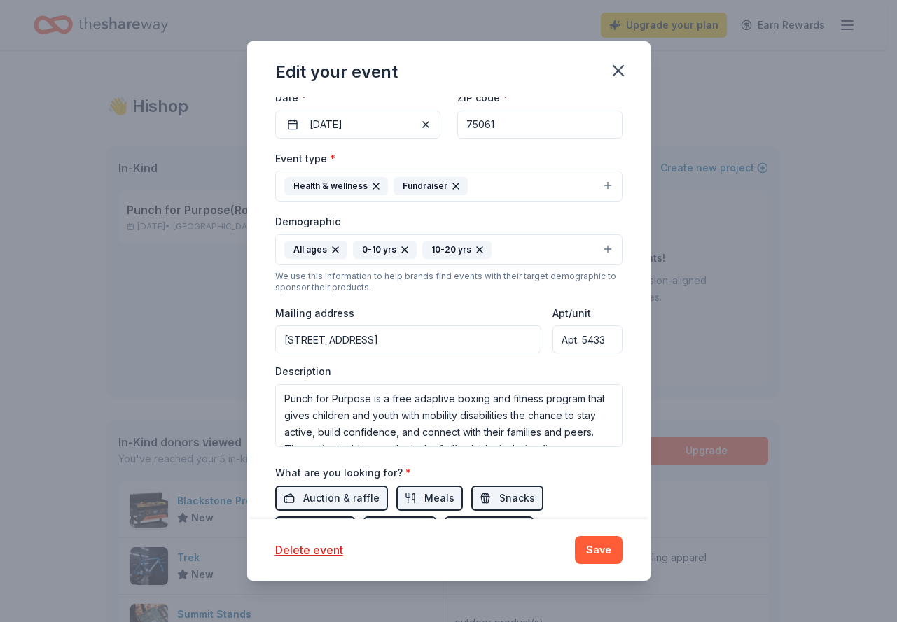
scroll to position [288, 0]
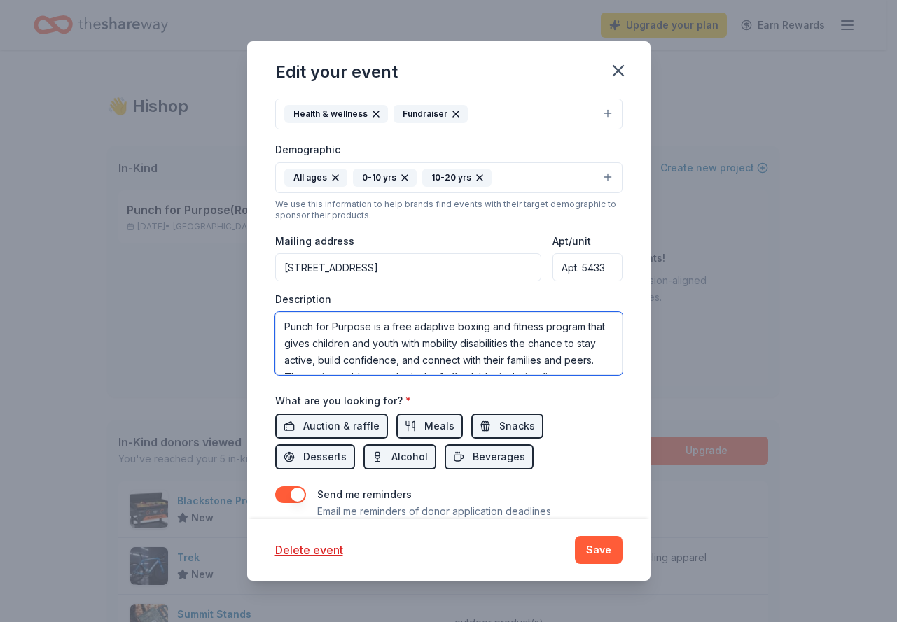
click at [304, 327] on textarea "Punch for Purpose is a free adaptive boxing and fitness program that gives chil…" at bounding box center [448, 343] width 347 height 63
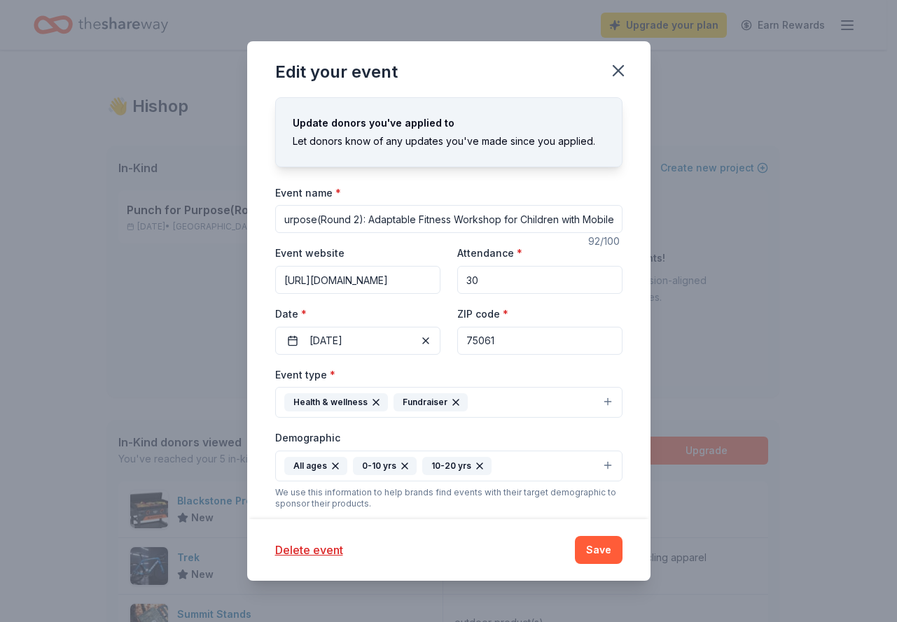
scroll to position [0, 118]
drag, startPoint x: 285, startPoint y: 221, endPoint x: 601, endPoint y: 222, distance: 315.8
click at [601, 222] on input "Punch for Purpose(Round 2): Adaptable Fitness Workshop for Children with Mobile…" at bounding box center [448, 219] width 347 height 28
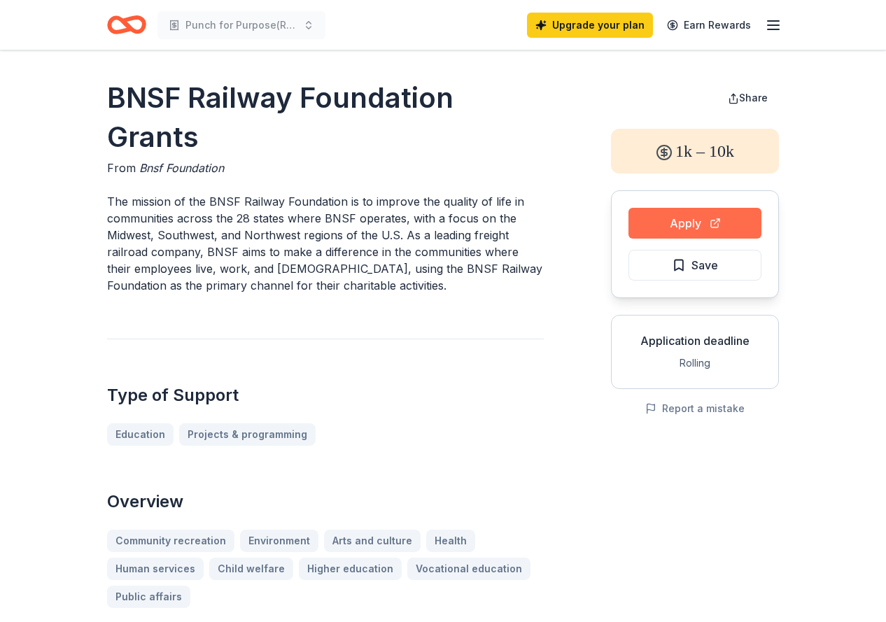
click at [683, 219] on button "Apply" at bounding box center [695, 223] width 133 height 31
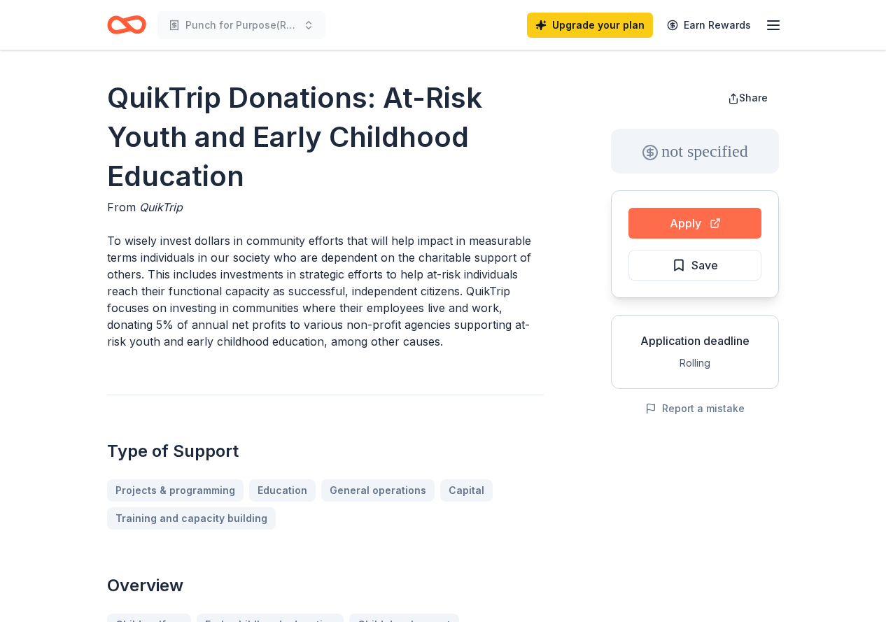
click at [665, 226] on button "Apply" at bounding box center [695, 223] width 133 height 31
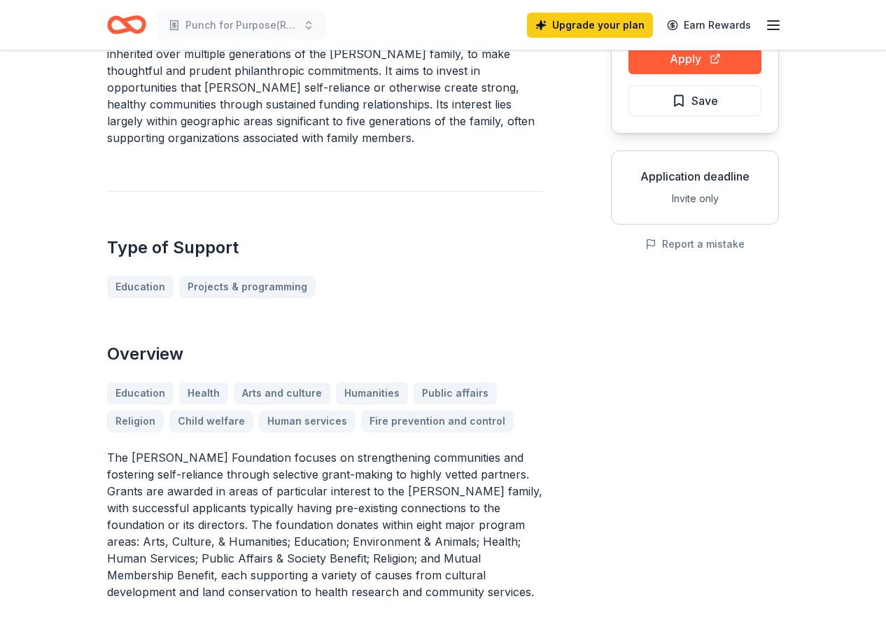
scroll to position [20, 0]
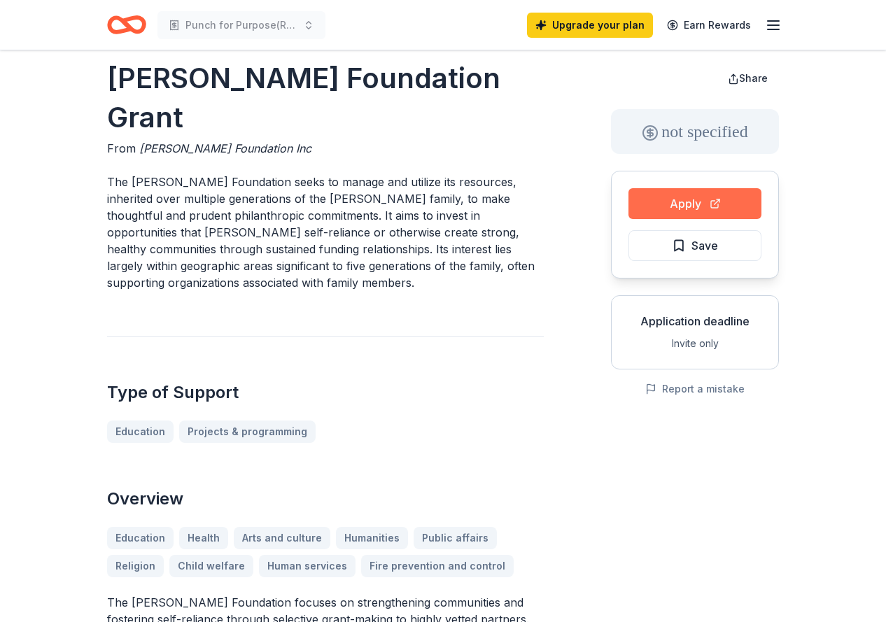
click at [687, 205] on button "Apply" at bounding box center [695, 203] width 133 height 31
